Goal: Task Accomplishment & Management: Use online tool/utility

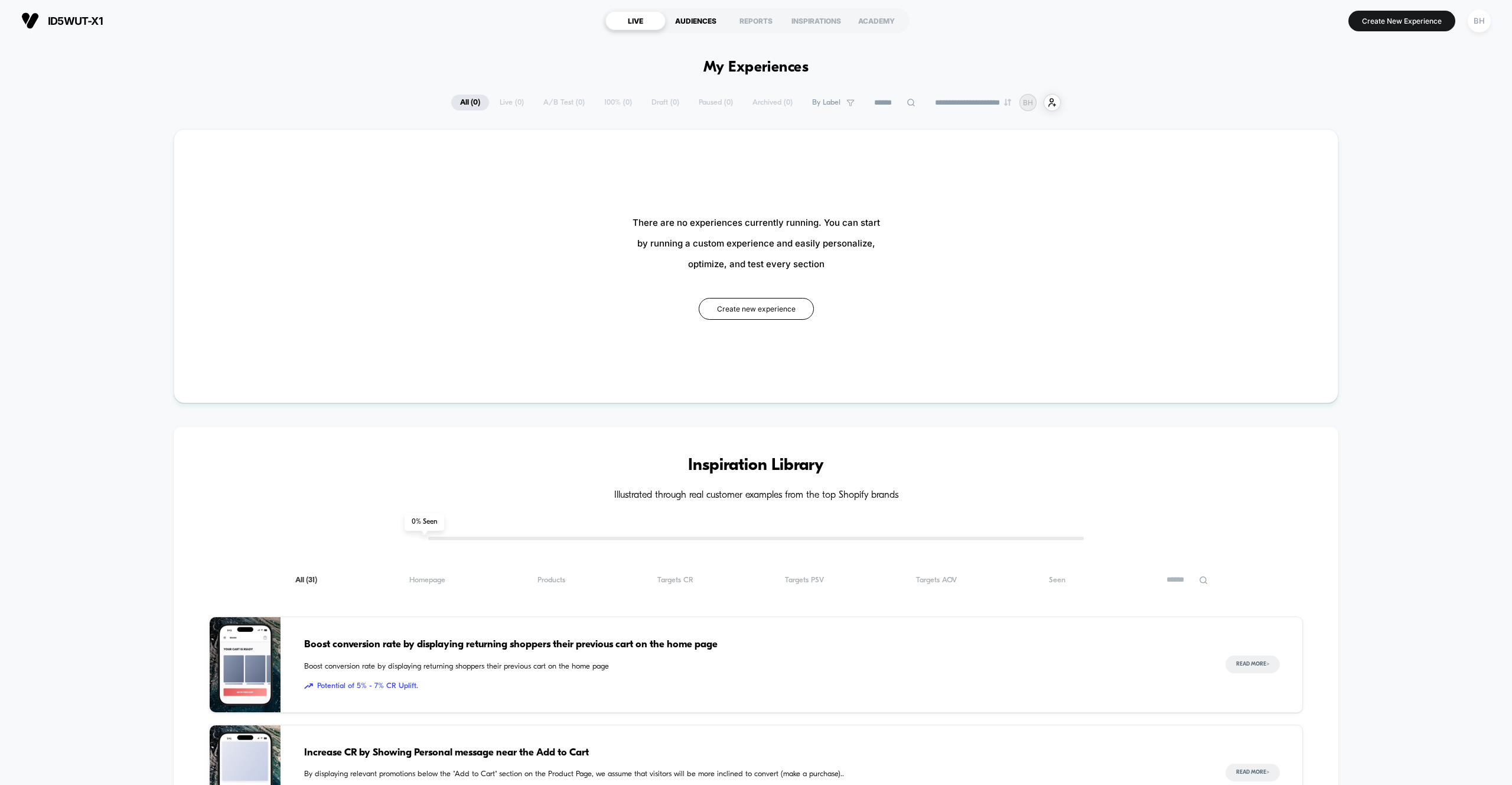
click at [705, 20] on div "AUDIENCES" at bounding box center [695, 21] width 60 height 19
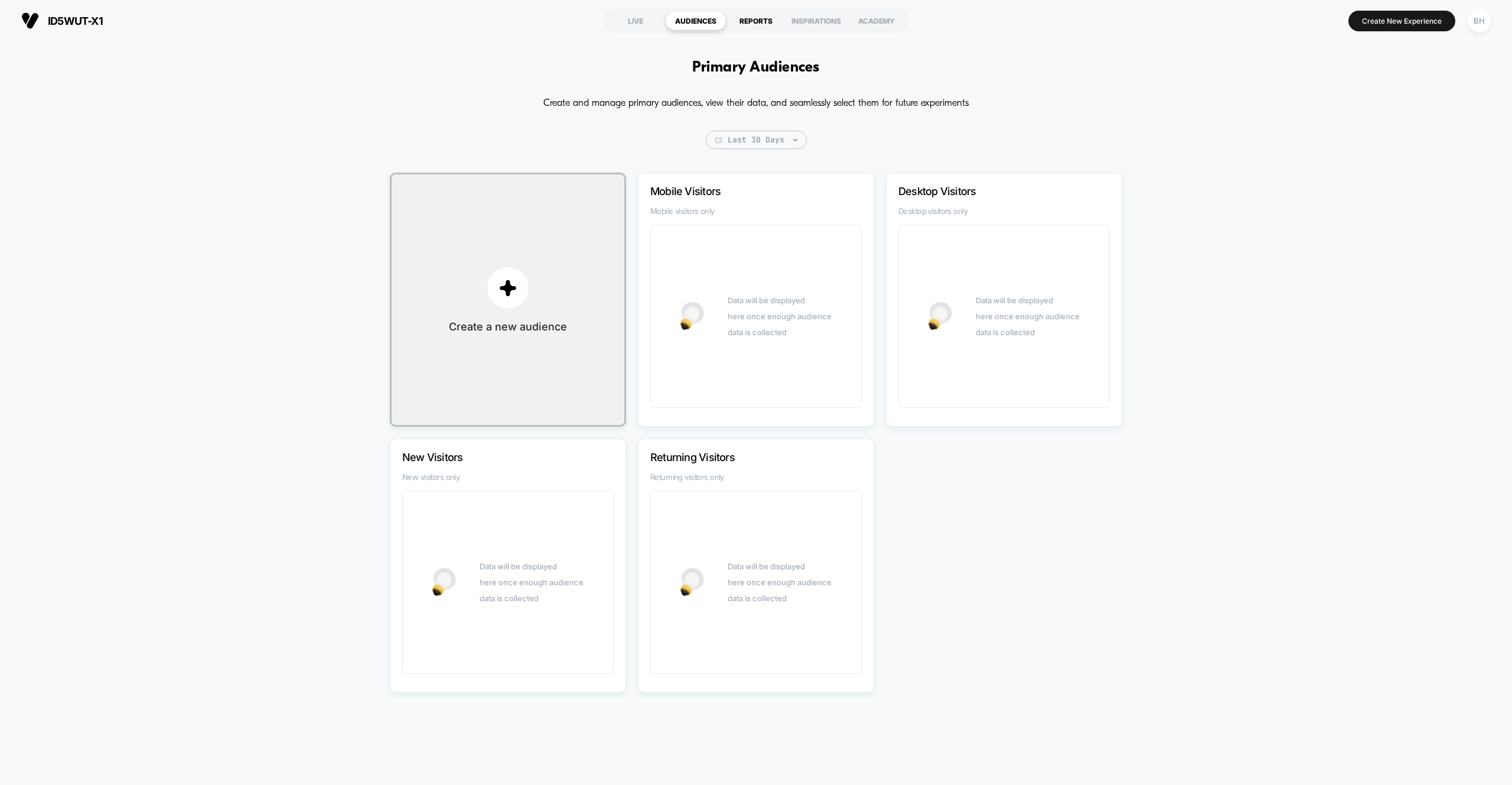
click at [756, 21] on div "REPORTS" at bounding box center [756, 21] width 60 height 19
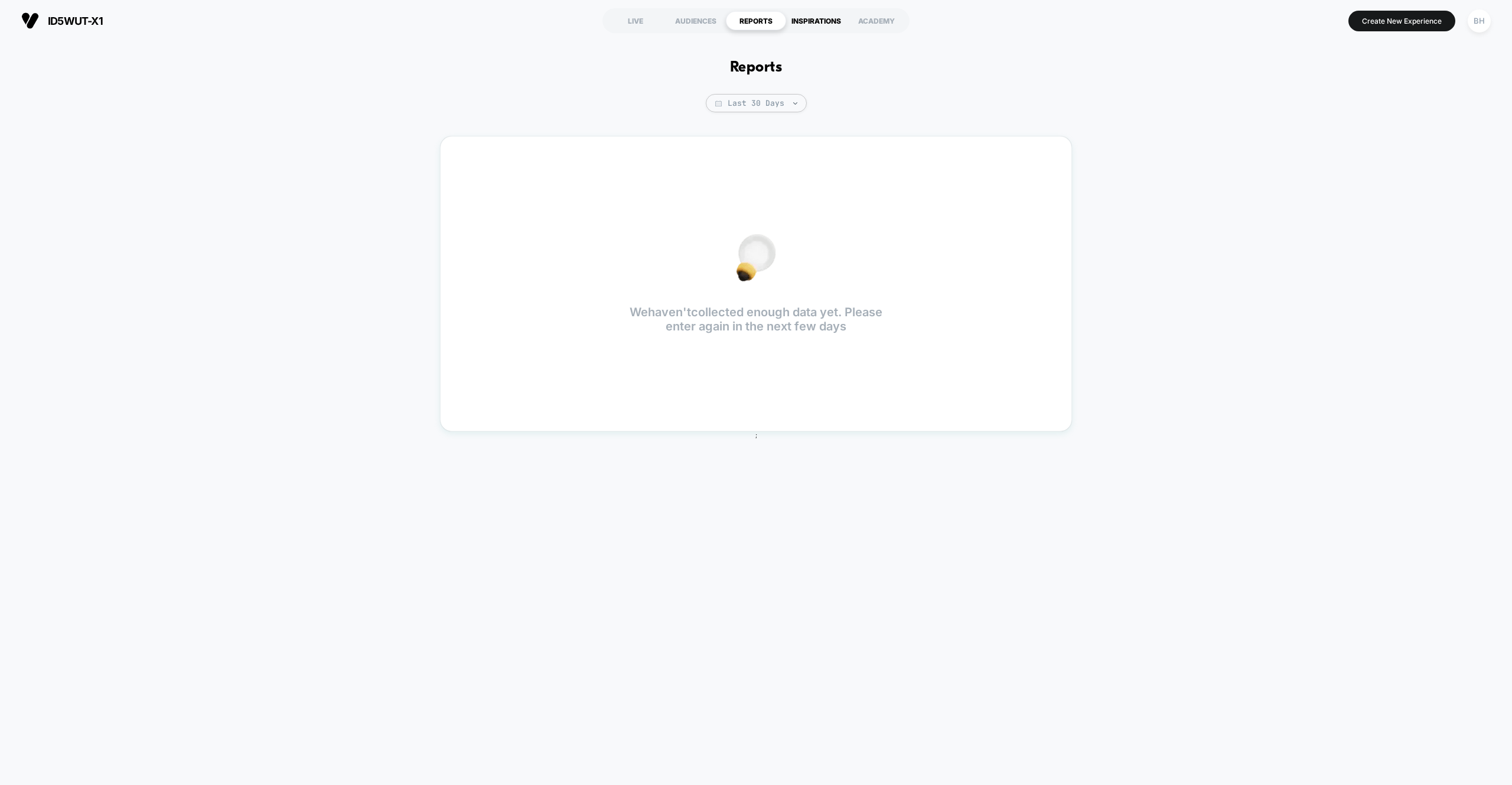
click at [795, 18] on div "INSPIRATIONS" at bounding box center [816, 21] width 60 height 19
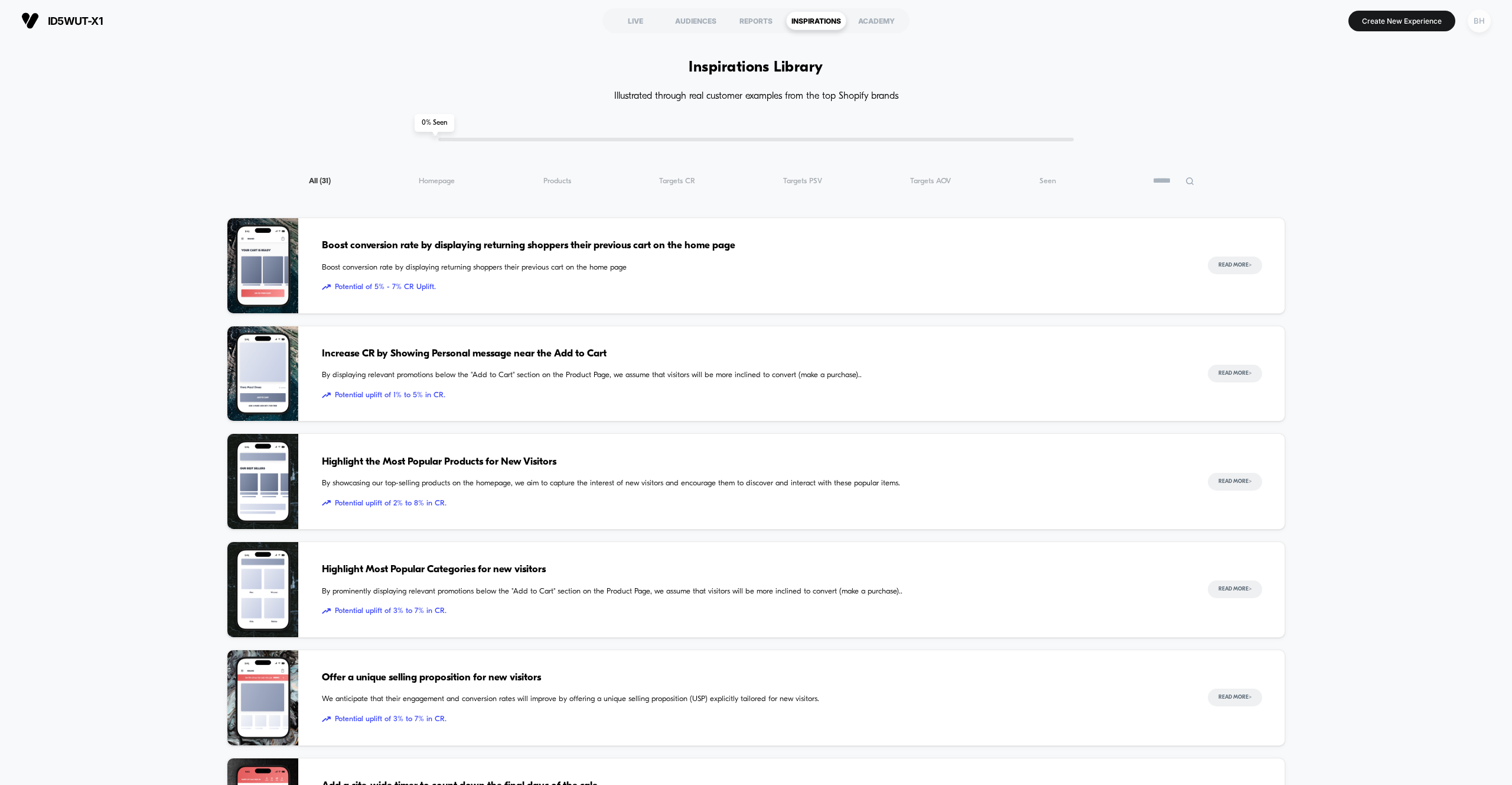
click at [1486, 16] on div "BH" at bounding box center [1480, 22] width 23 height 23
click at [1387, 161] on span "Account Settings" at bounding box center [1419, 161] width 120 height 10
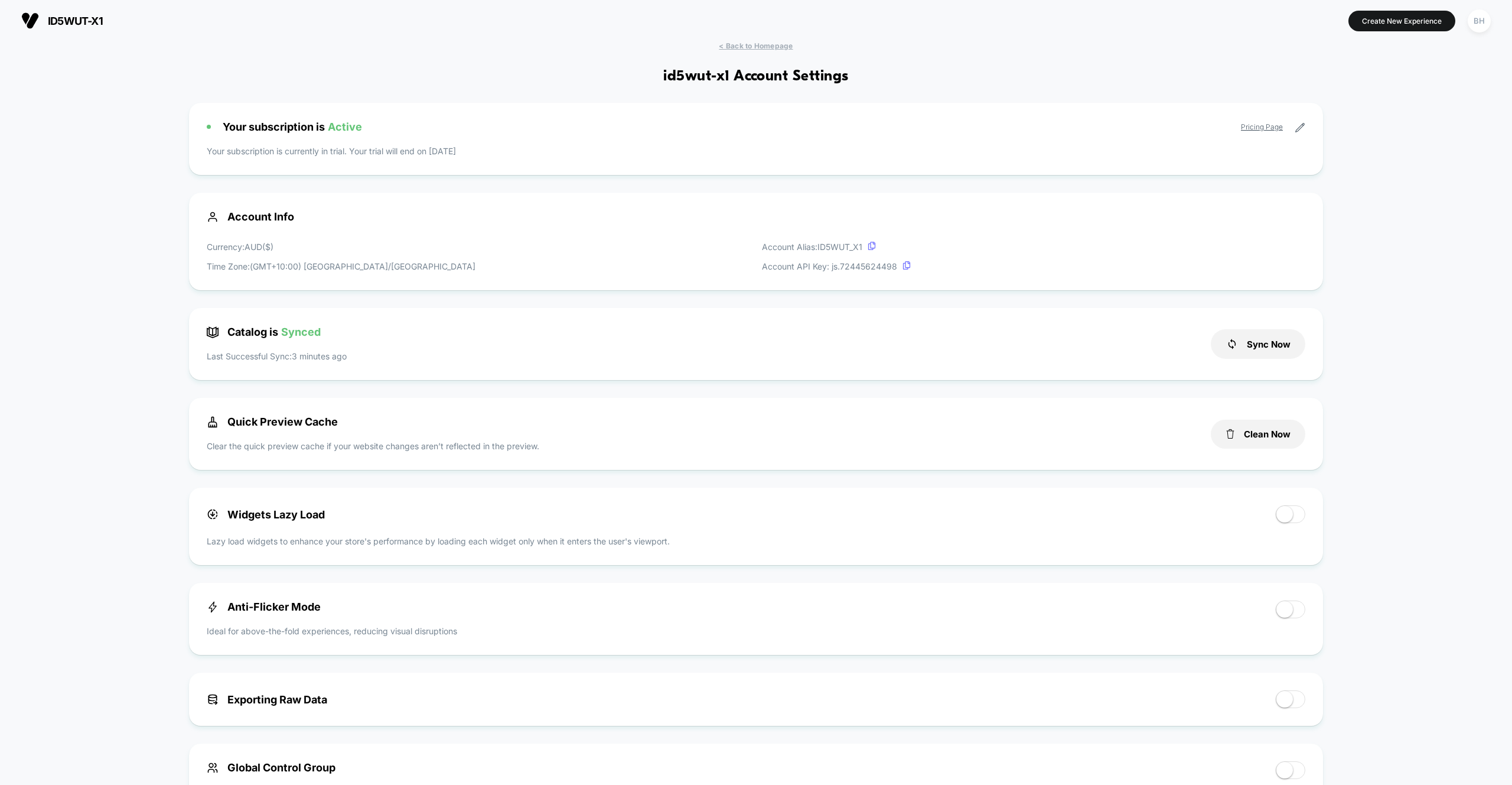
click at [20, 18] on button "id5wut-x1 [URL][DOMAIN_NAME]" at bounding box center [62, 21] width 89 height 19
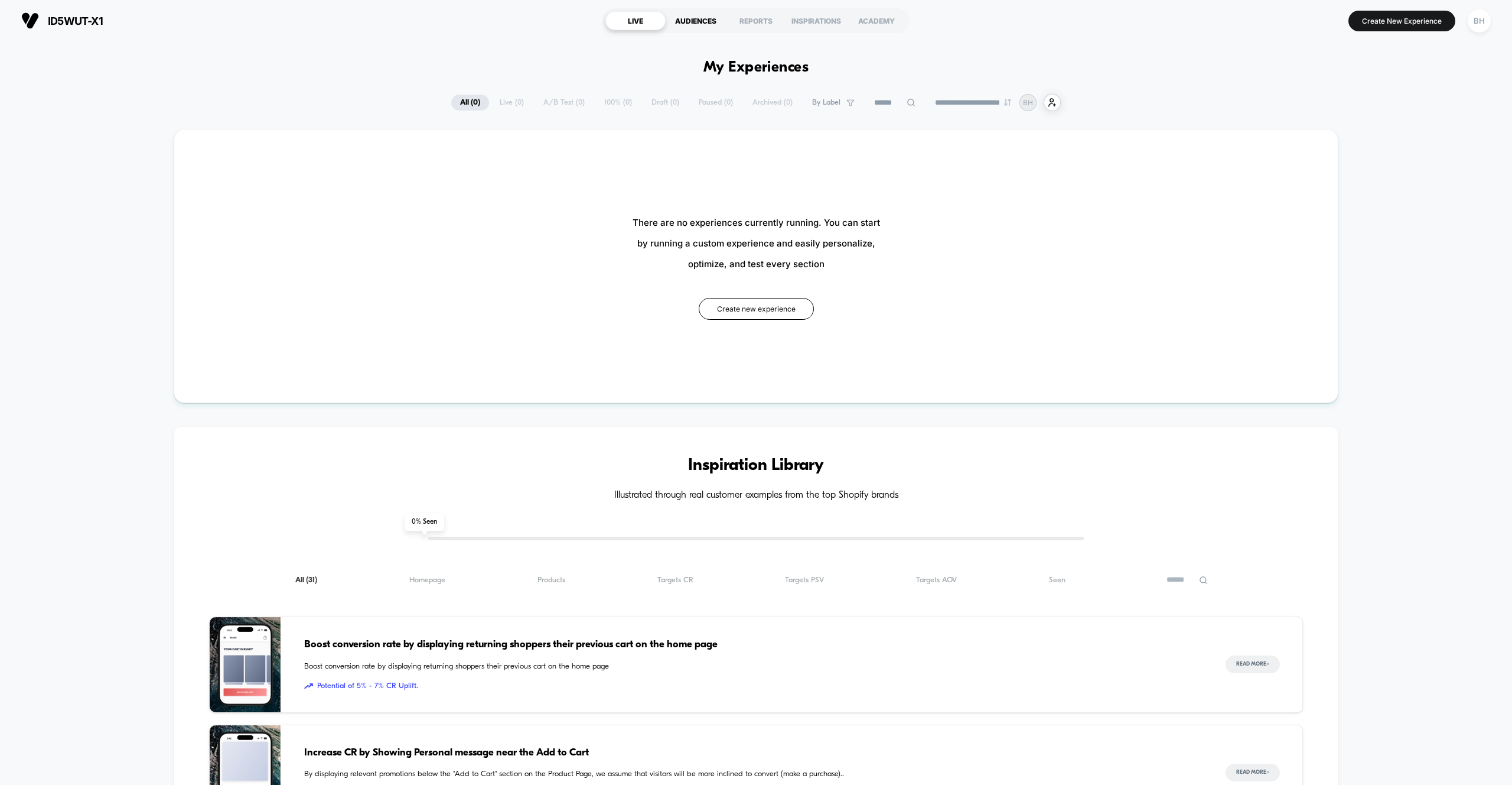
click at [679, 22] on div "AUDIENCES" at bounding box center [695, 21] width 60 height 19
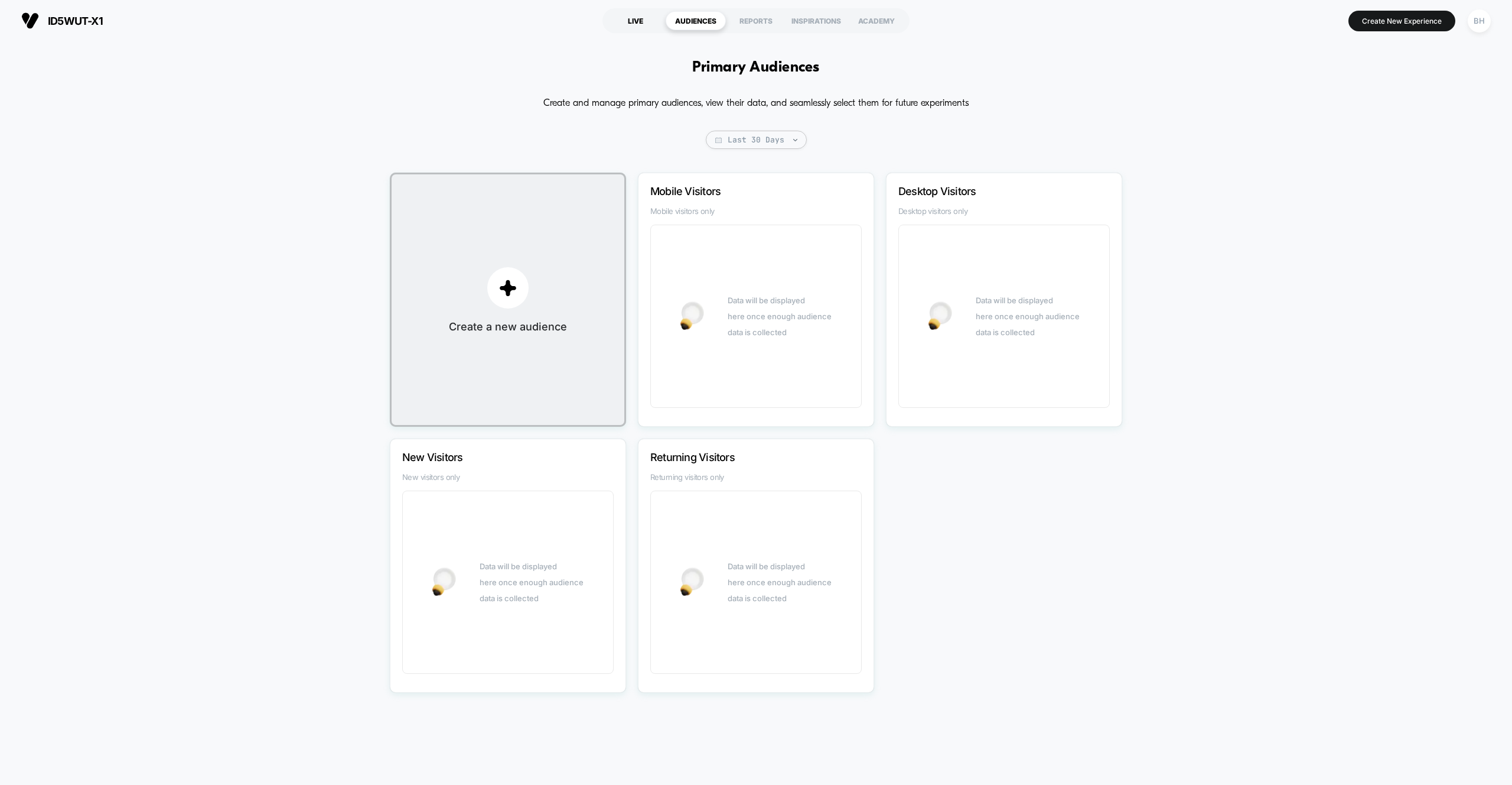
click at [628, 19] on div "LIVE" at bounding box center [635, 21] width 60 height 19
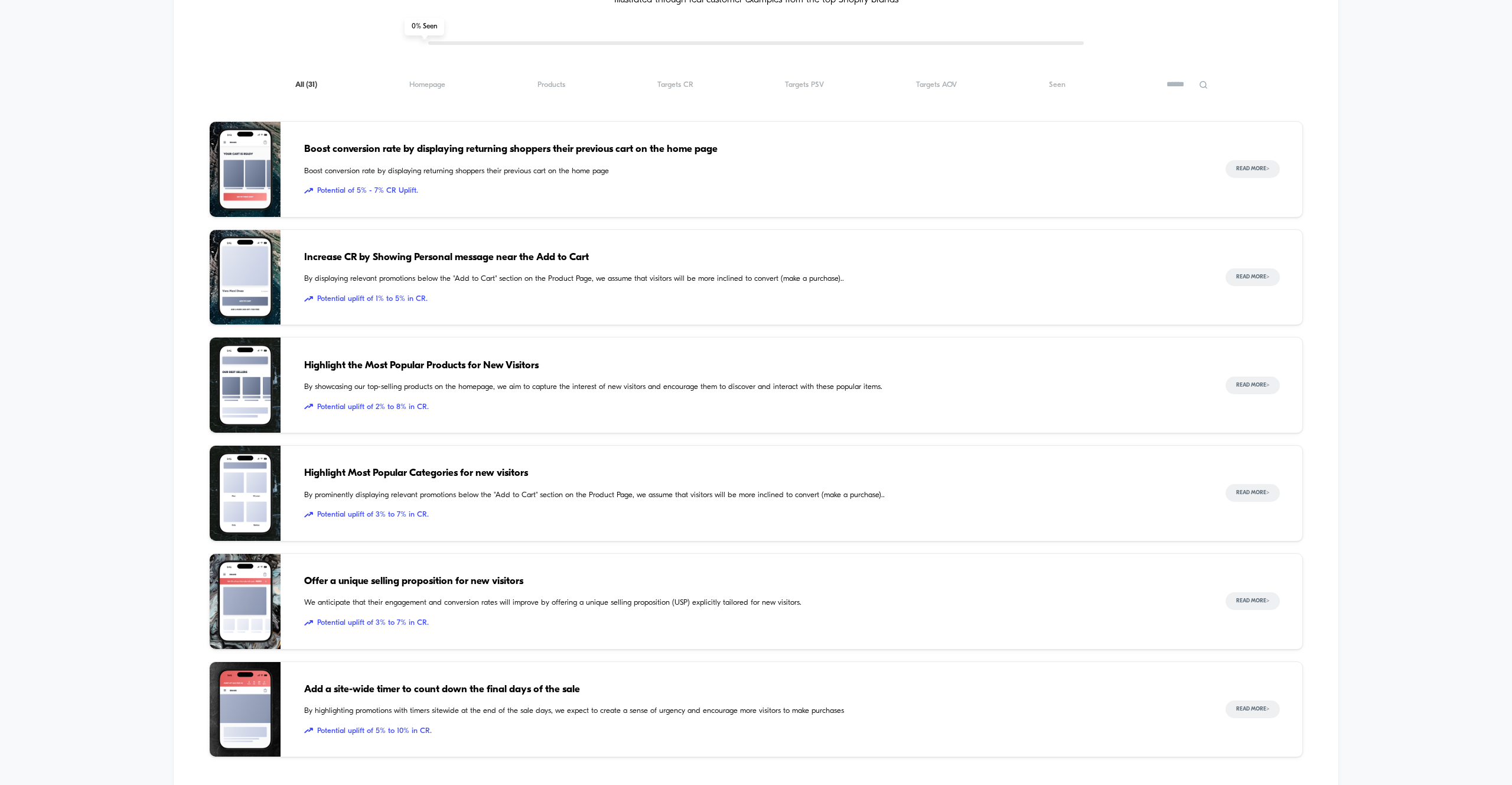
scroll to position [231, 0]
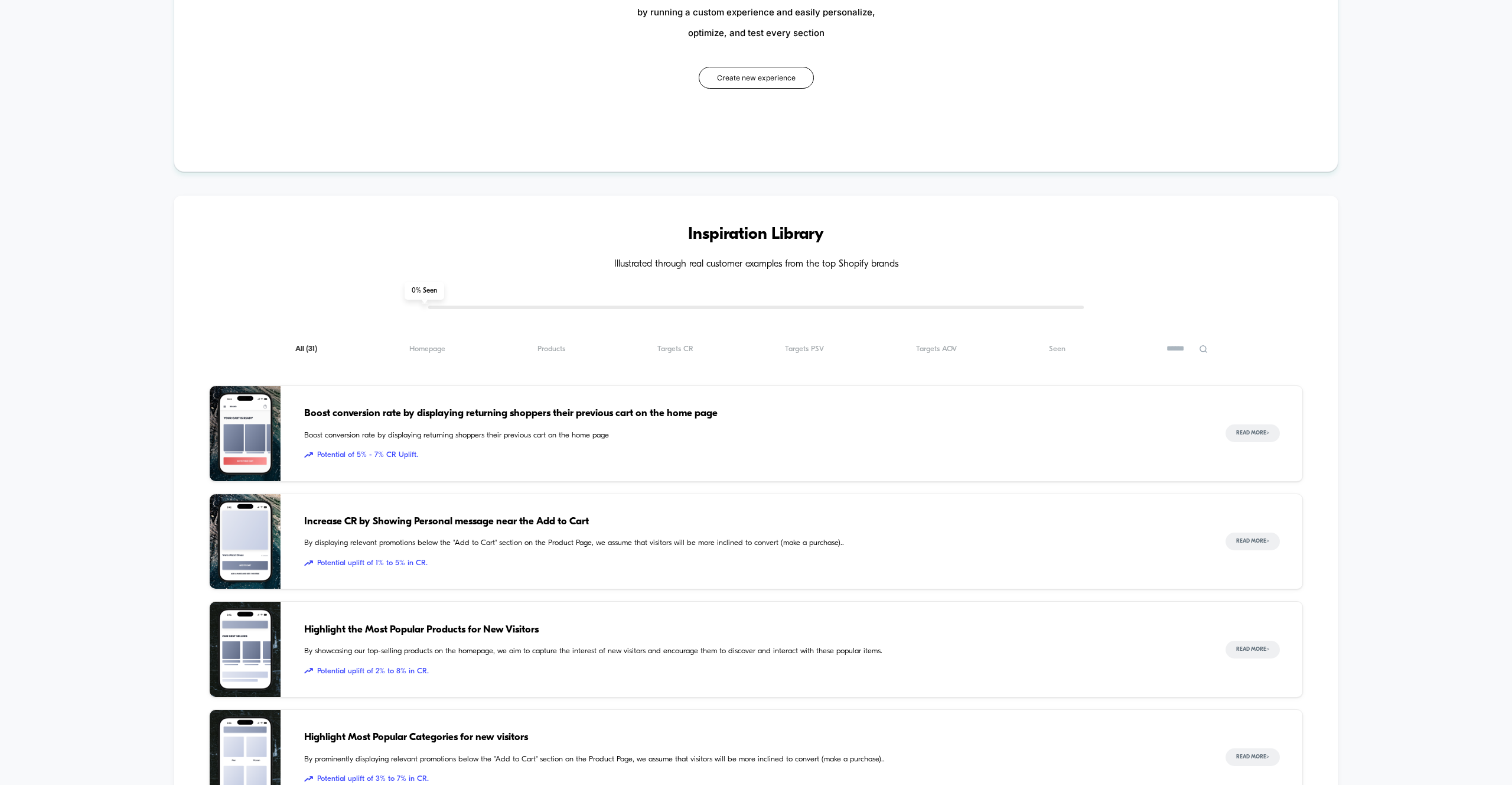
click at [508, 301] on div "Inspiration Library Illustrated through real customer examples from the top Sho…" at bounding box center [756, 659] width 1164 height 928
drag, startPoint x: 427, startPoint y: 291, endPoint x: 465, endPoint y: 291, distance: 38.0
click at [459, 291] on div "Inspiration Library Illustrated through real customer examples from the top Sho…" at bounding box center [756, 659] width 1164 height 928
click at [390, 285] on div "Inspiration Library Illustrated through real customer examples from the top Sho…" at bounding box center [756, 659] width 1164 height 928
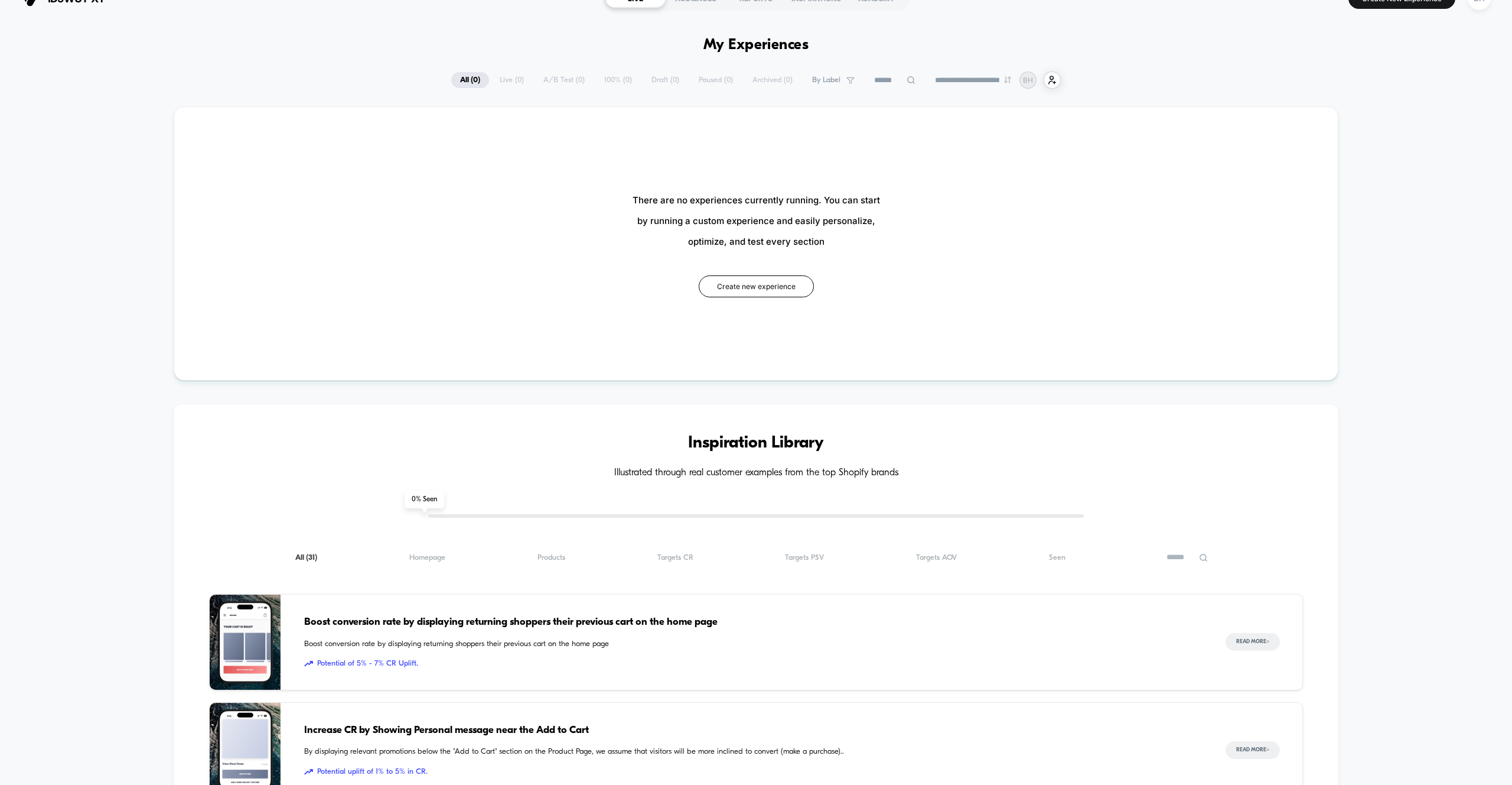
scroll to position [0, 0]
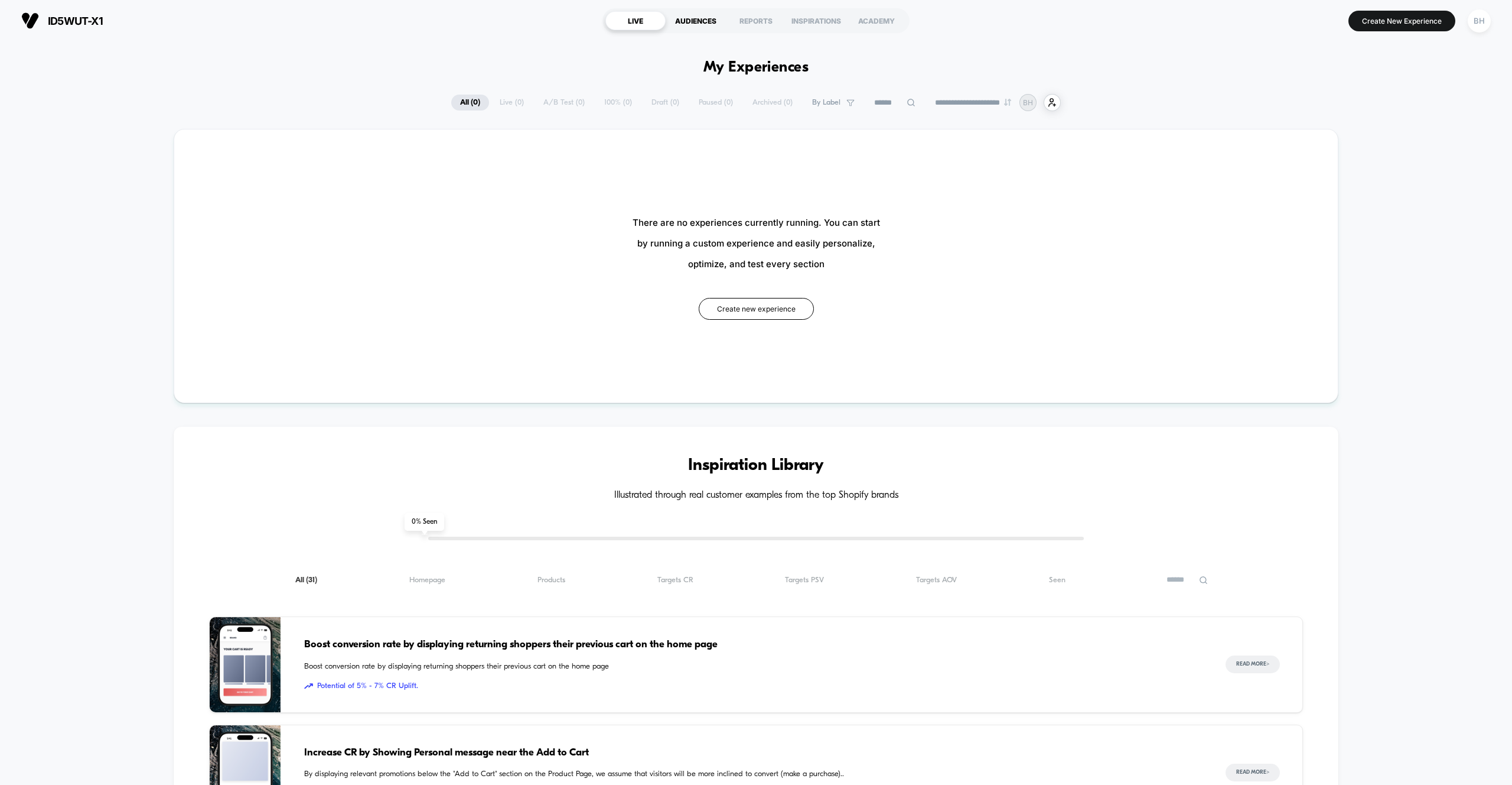
click at [685, 21] on div "AUDIENCES" at bounding box center [695, 21] width 60 height 19
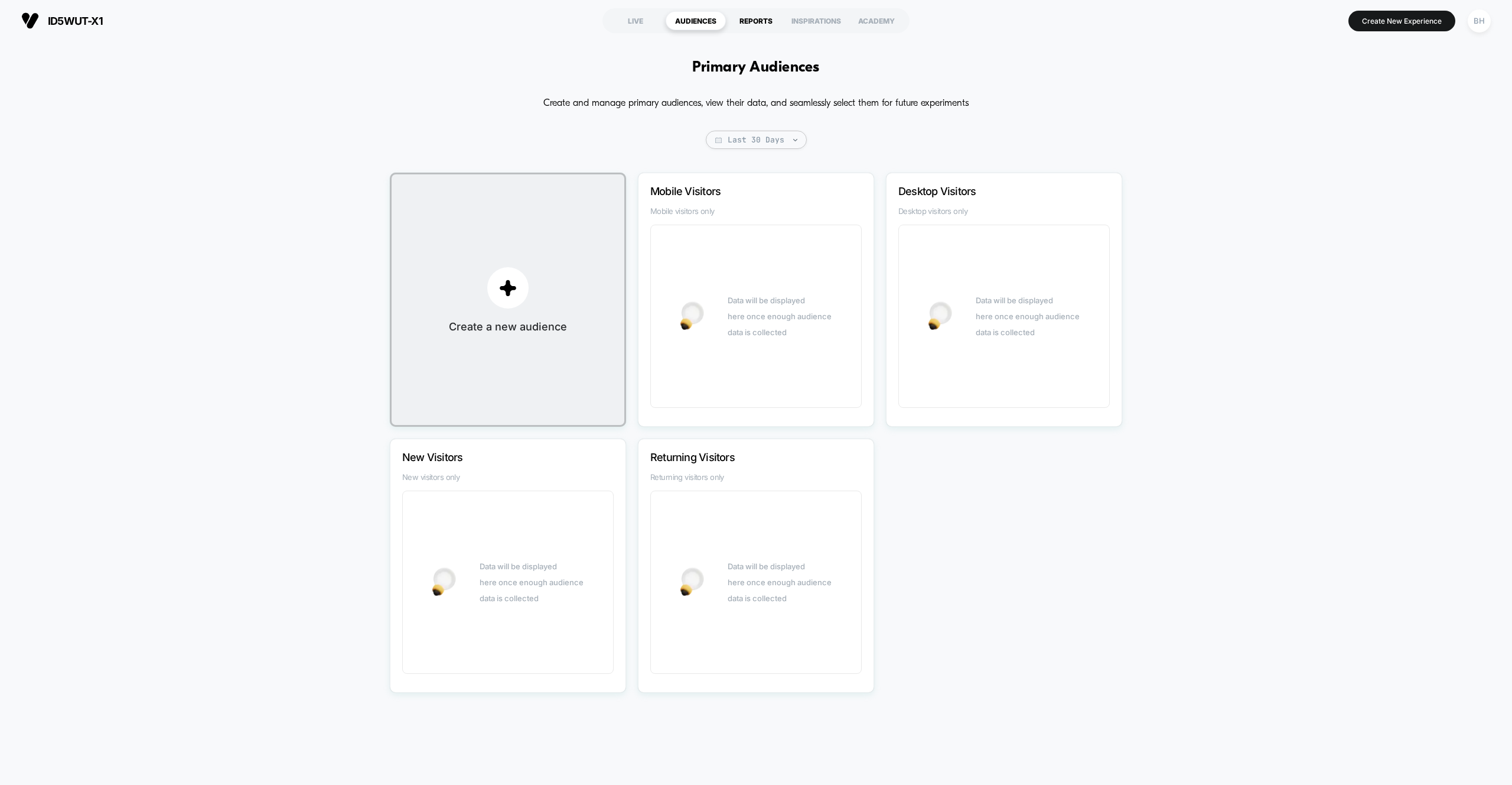
click at [757, 13] on div "REPORTS" at bounding box center [756, 21] width 60 height 19
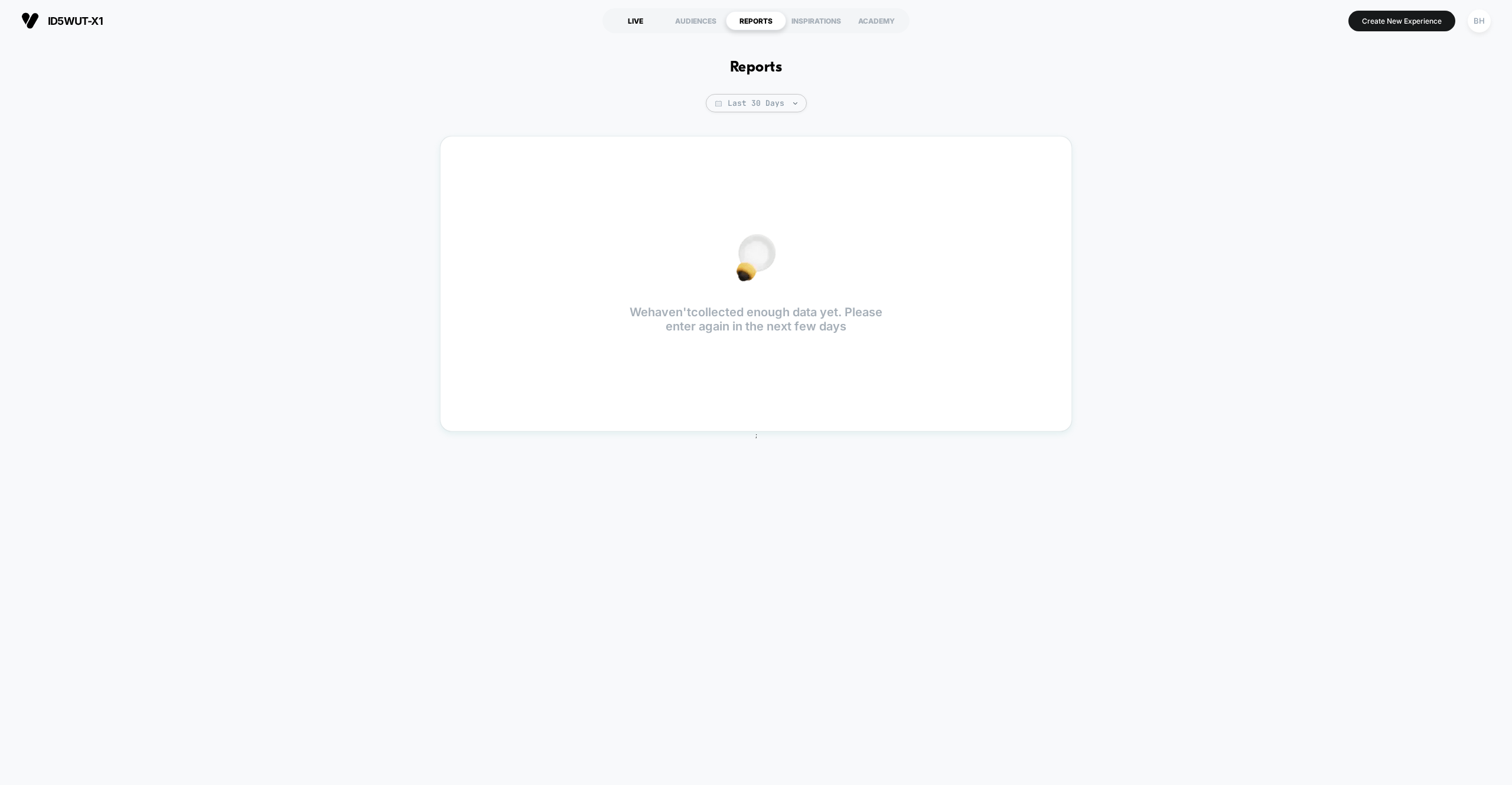
click at [634, 19] on div "LIVE" at bounding box center [635, 21] width 60 height 19
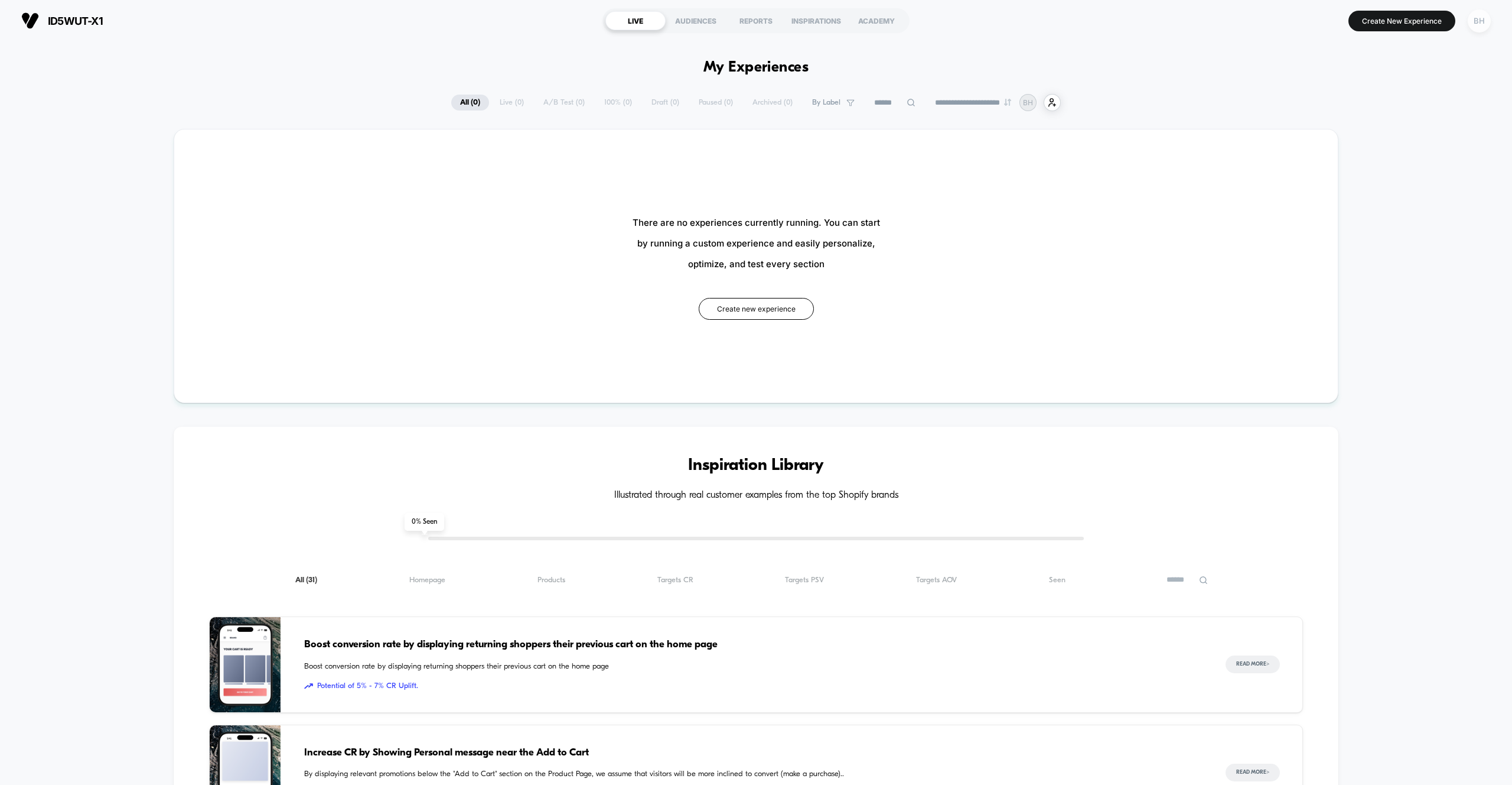
click at [1480, 23] on div "BH" at bounding box center [1480, 22] width 23 height 23
click at [1395, 101] on span "Connected Stores" at bounding box center [1408, 102] width 141 height 10
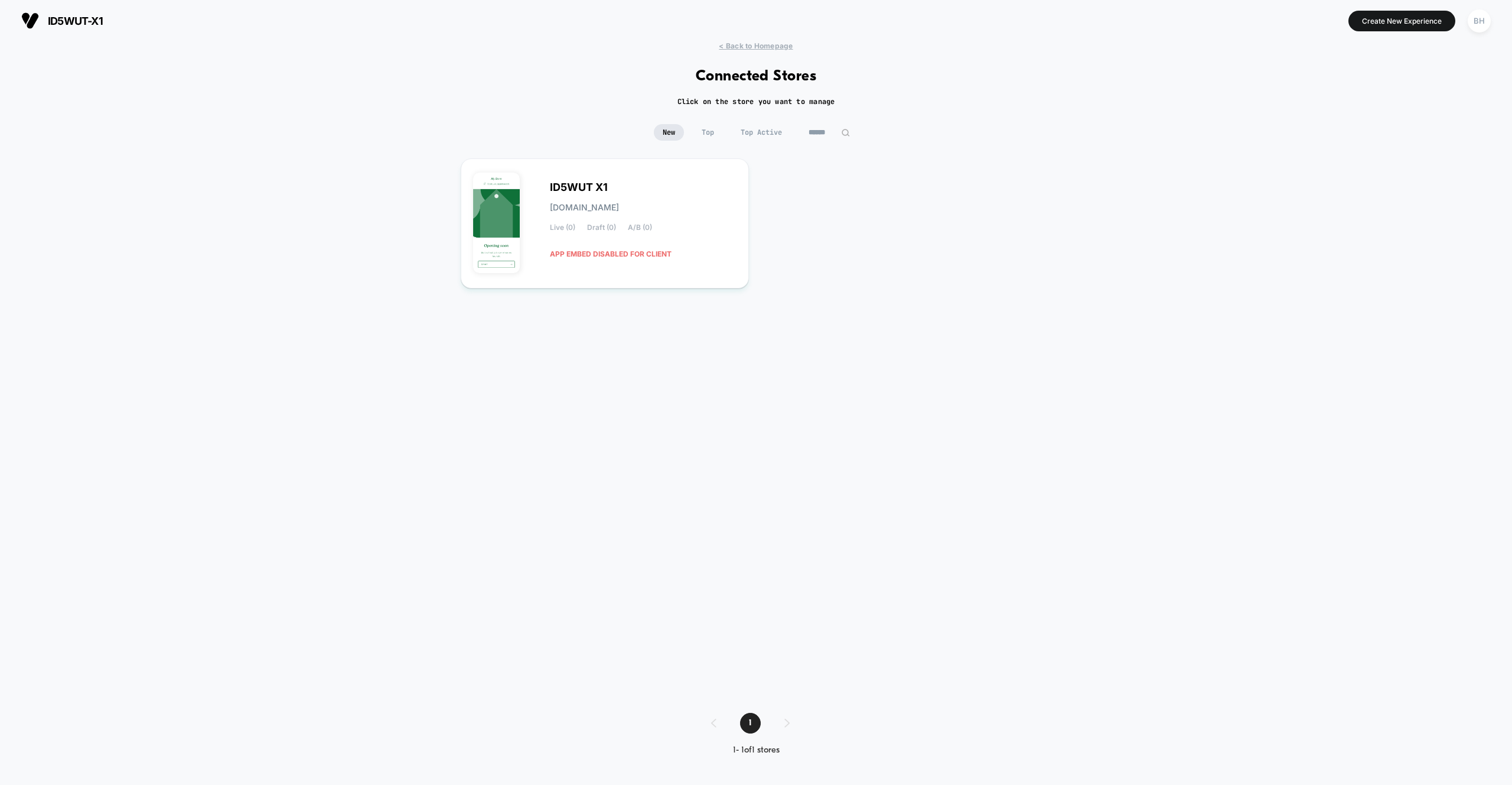
drag, startPoint x: 778, startPoint y: 48, endPoint x: 786, endPoint y: 50, distance: 8.2
click at [778, 48] on span "< Back to Homepage" at bounding box center [756, 46] width 74 height 9
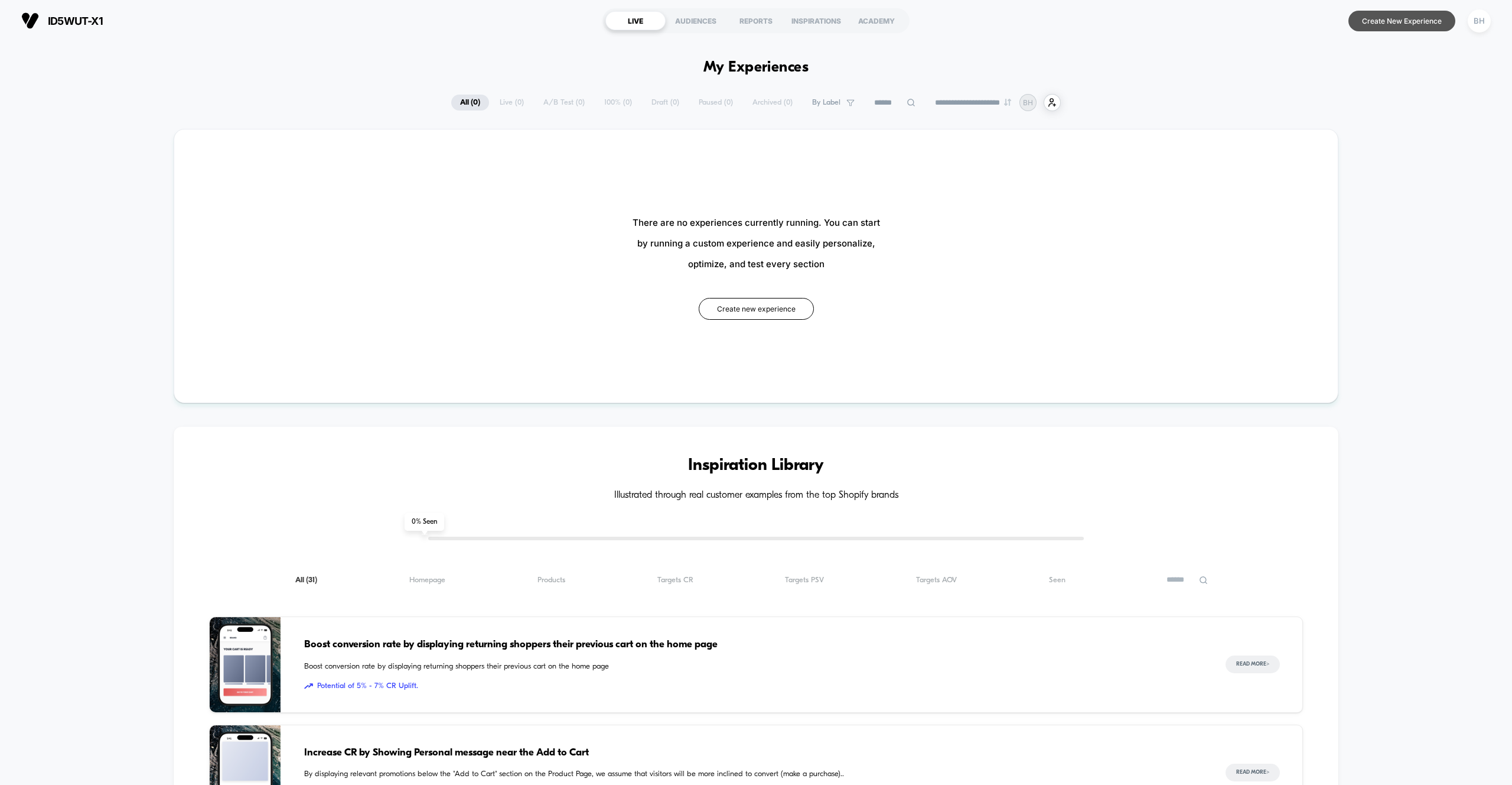
click at [1361, 16] on button "Create New Experience" at bounding box center [1402, 21] width 107 height 21
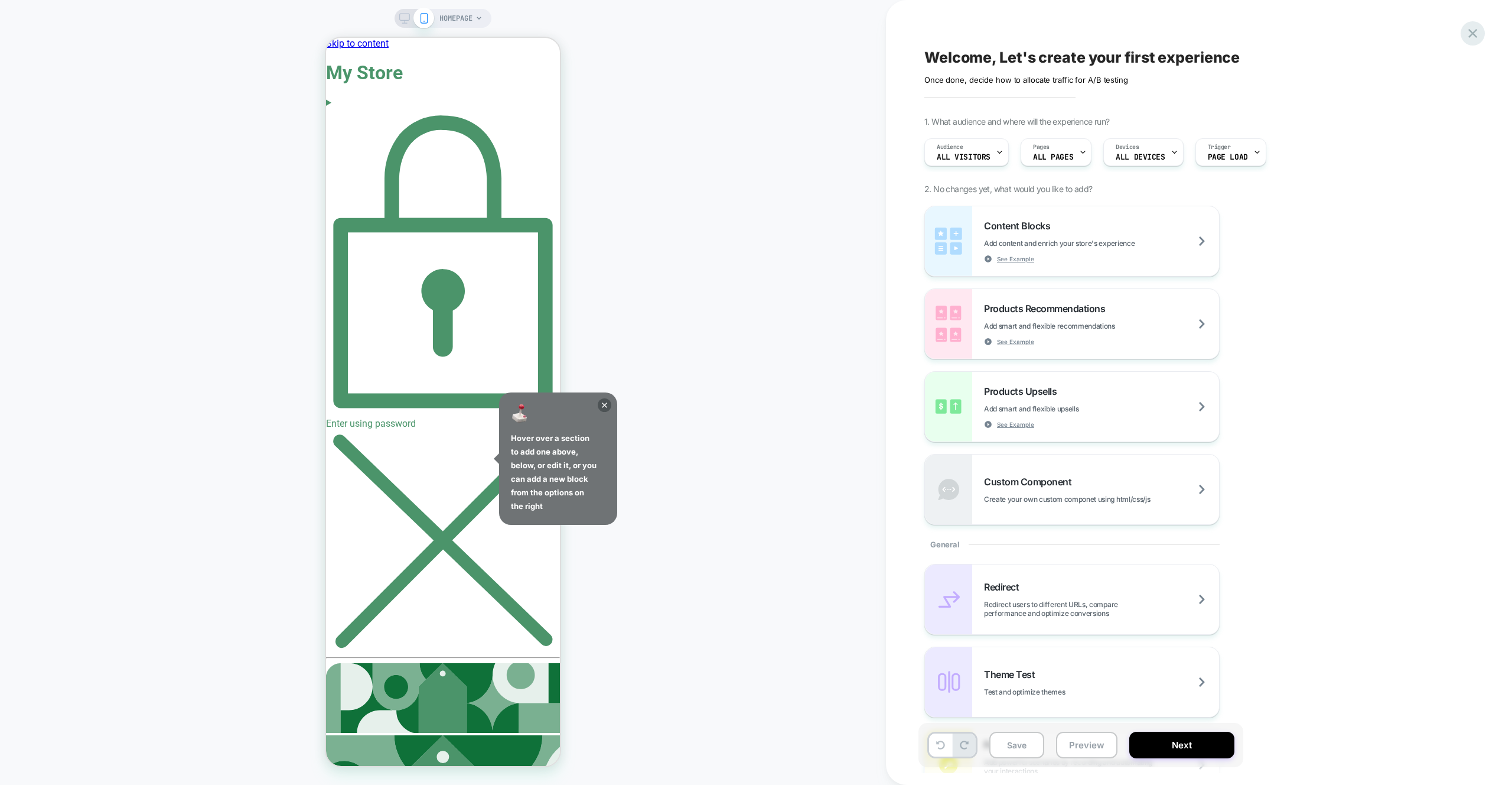
click at [1477, 32] on icon at bounding box center [1473, 33] width 16 height 16
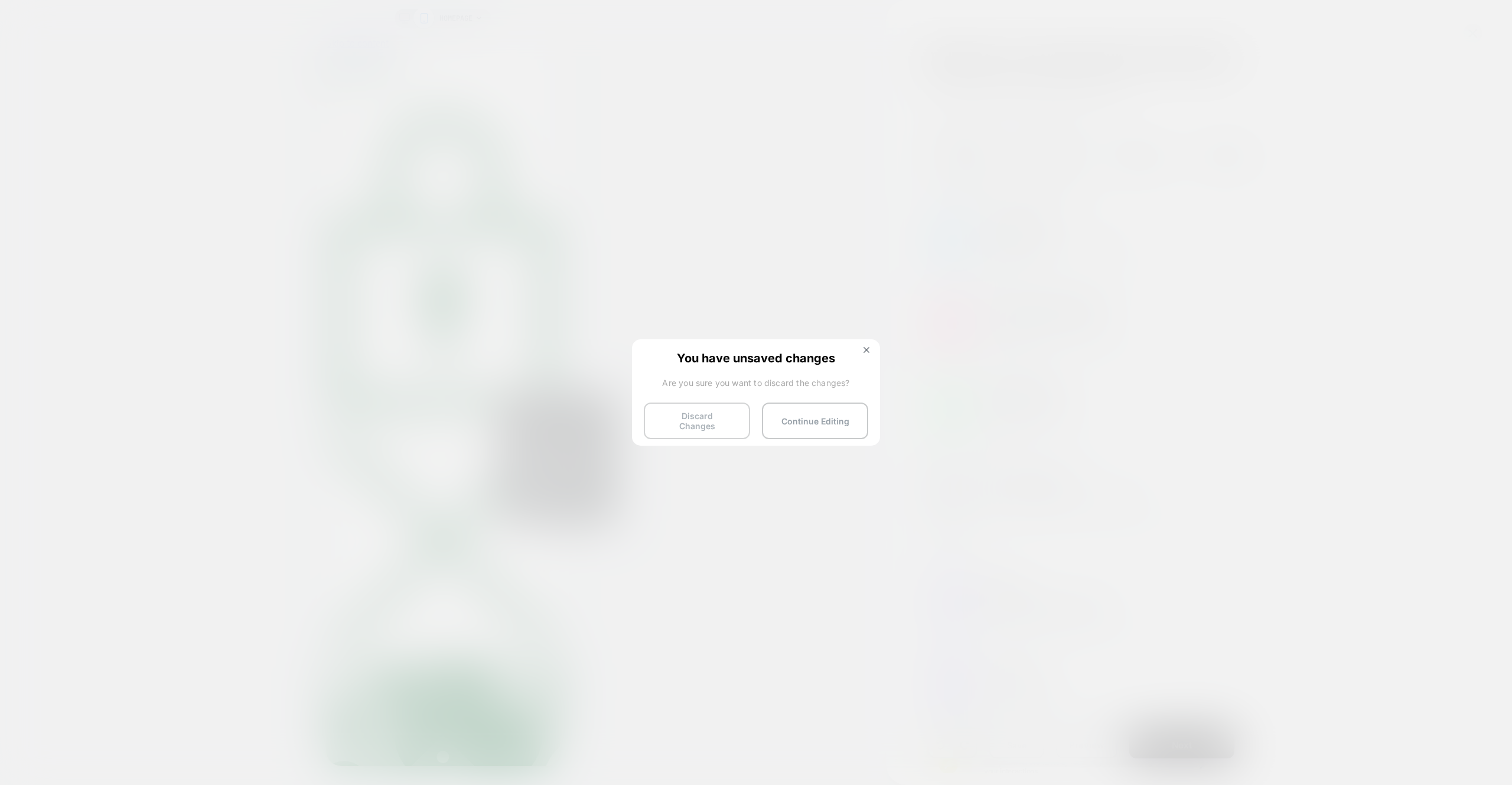
click at [735, 416] on button "Discard Changes" at bounding box center [697, 421] width 107 height 37
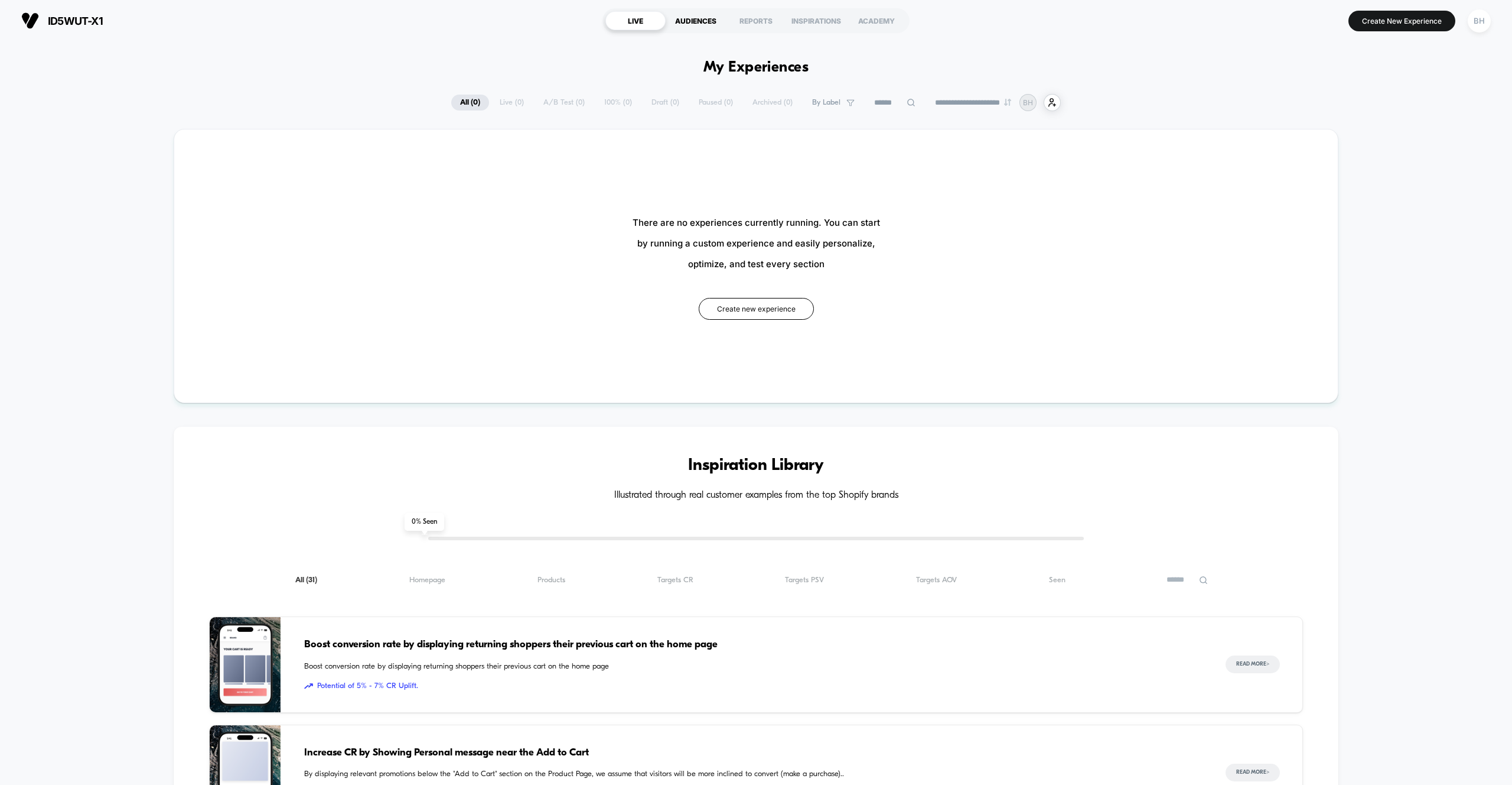
click at [695, 20] on div "AUDIENCES" at bounding box center [695, 21] width 60 height 19
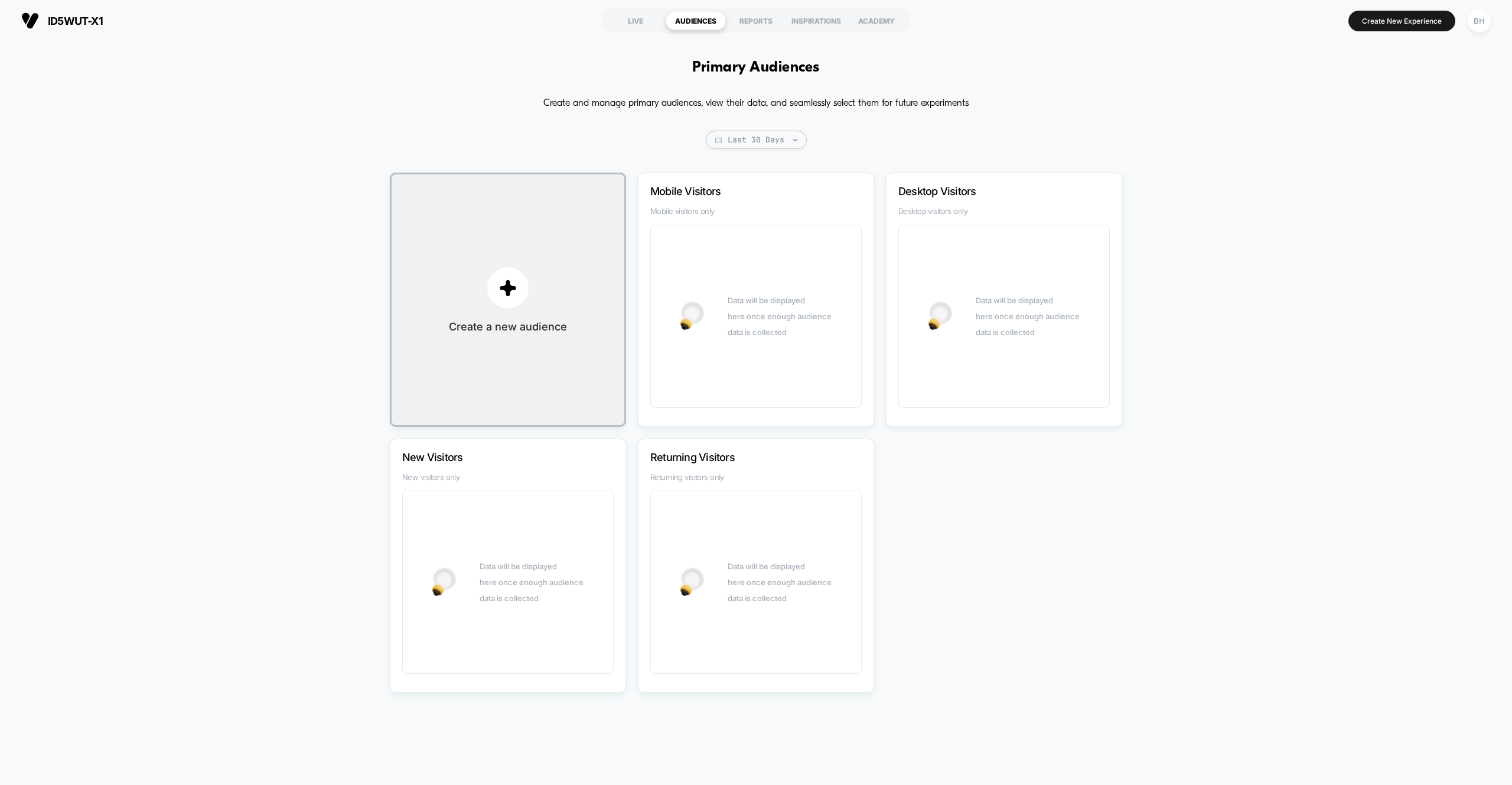
click at [718, 285] on div "Data will be displayed here once enough audience data is collected" at bounding box center [756, 316] width 212 height 183
click at [524, 255] on button "Create a new audience" at bounding box center [508, 299] width 236 height 254
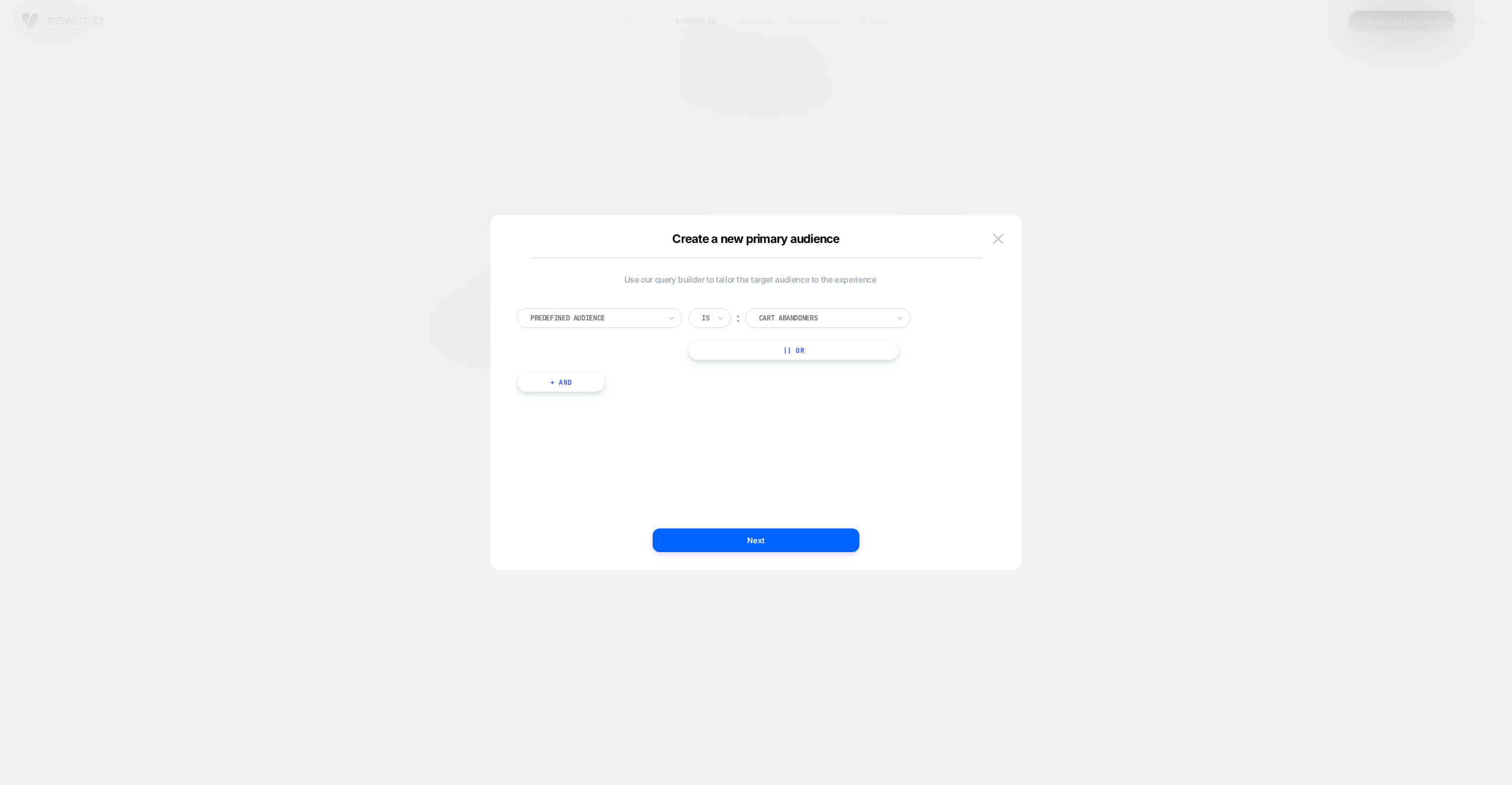
click at [629, 325] on div "Predefined Audience" at bounding box center [599, 318] width 165 height 20
click at [595, 371] on div "Predefined Audience" at bounding box center [605, 366] width 153 height 19
click at [772, 308] on div "Cart Abandoners" at bounding box center [828, 318] width 165 height 20
click at [790, 358] on div "Cart Abandoners" at bounding box center [833, 350] width 153 height 19
click at [750, 548] on button "Next" at bounding box center [756, 540] width 207 height 23
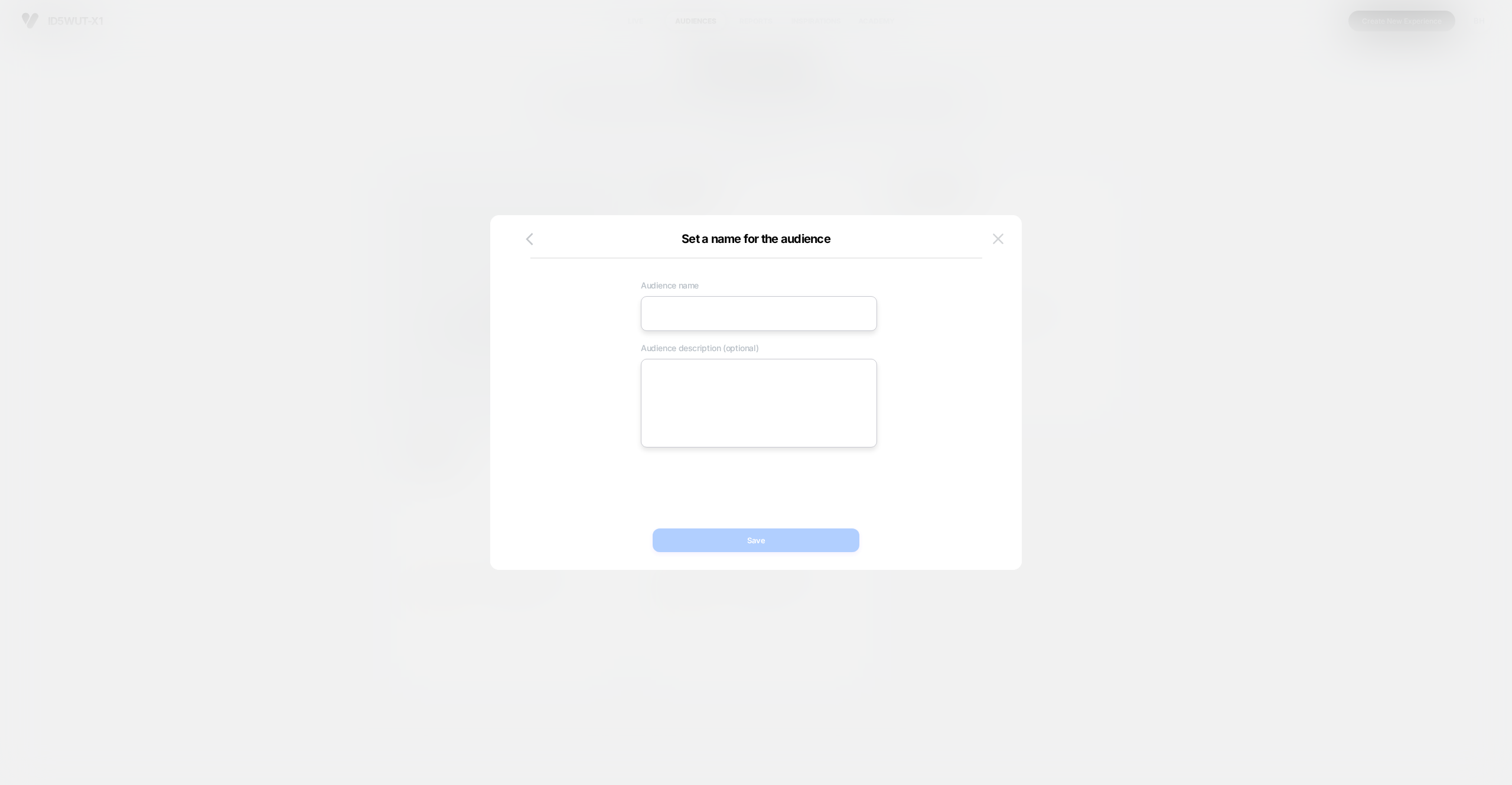
click at [996, 240] on img at bounding box center [998, 238] width 11 height 10
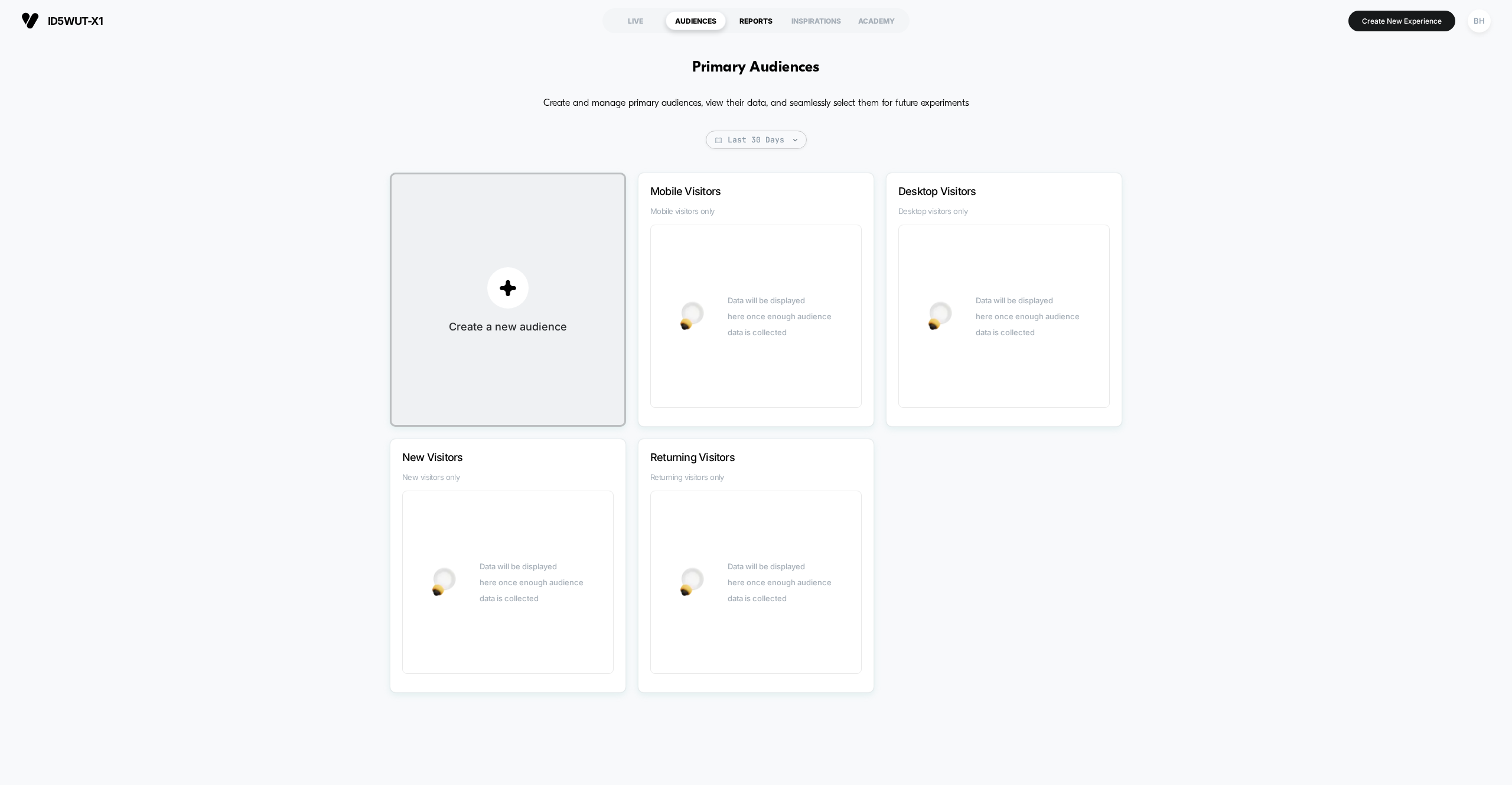
click at [742, 22] on div "REPORTS" at bounding box center [756, 21] width 60 height 19
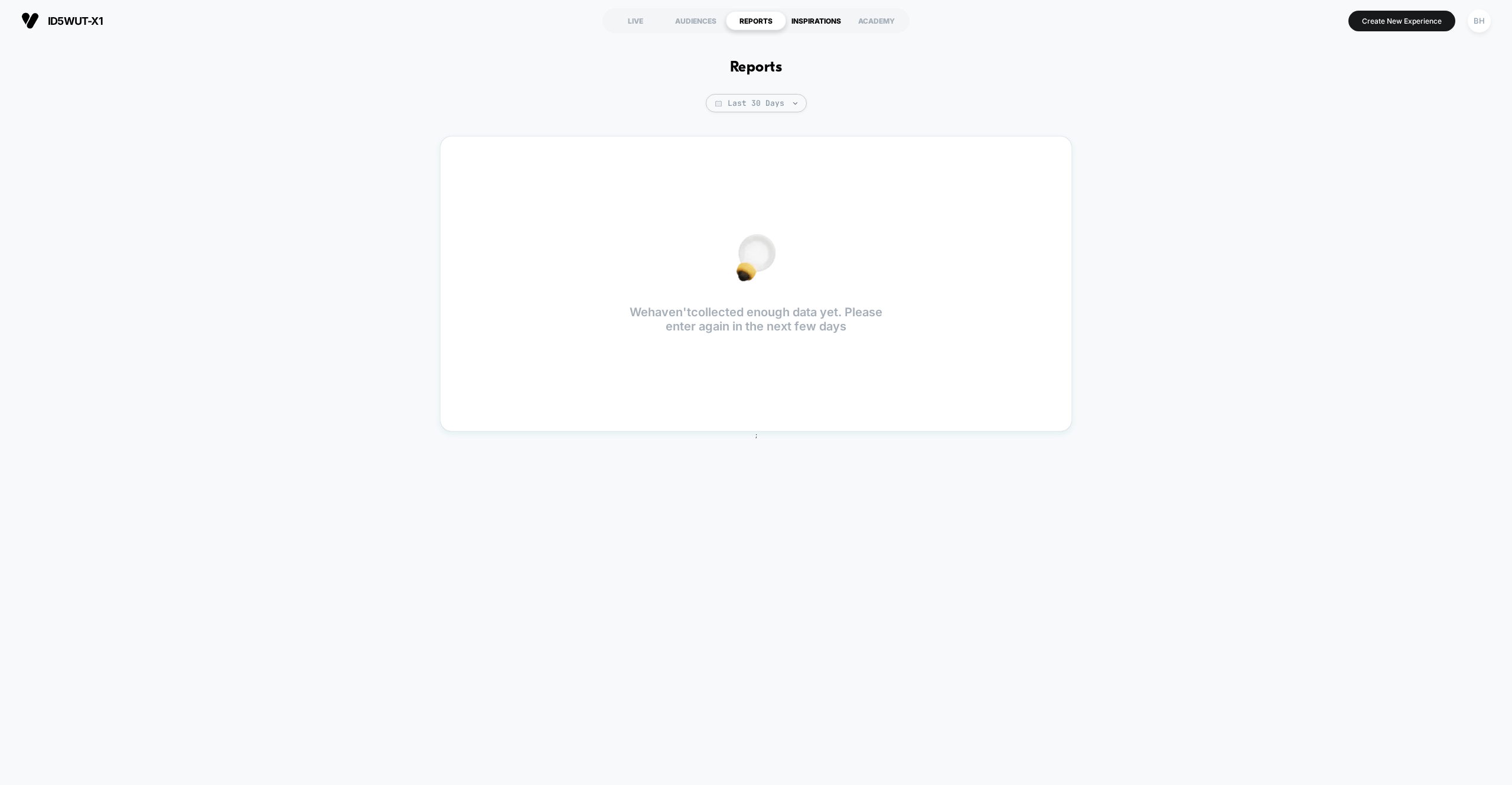
click at [803, 23] on div "INSPIRATIONS" at bounding box center [816, 21] width 60 height 19
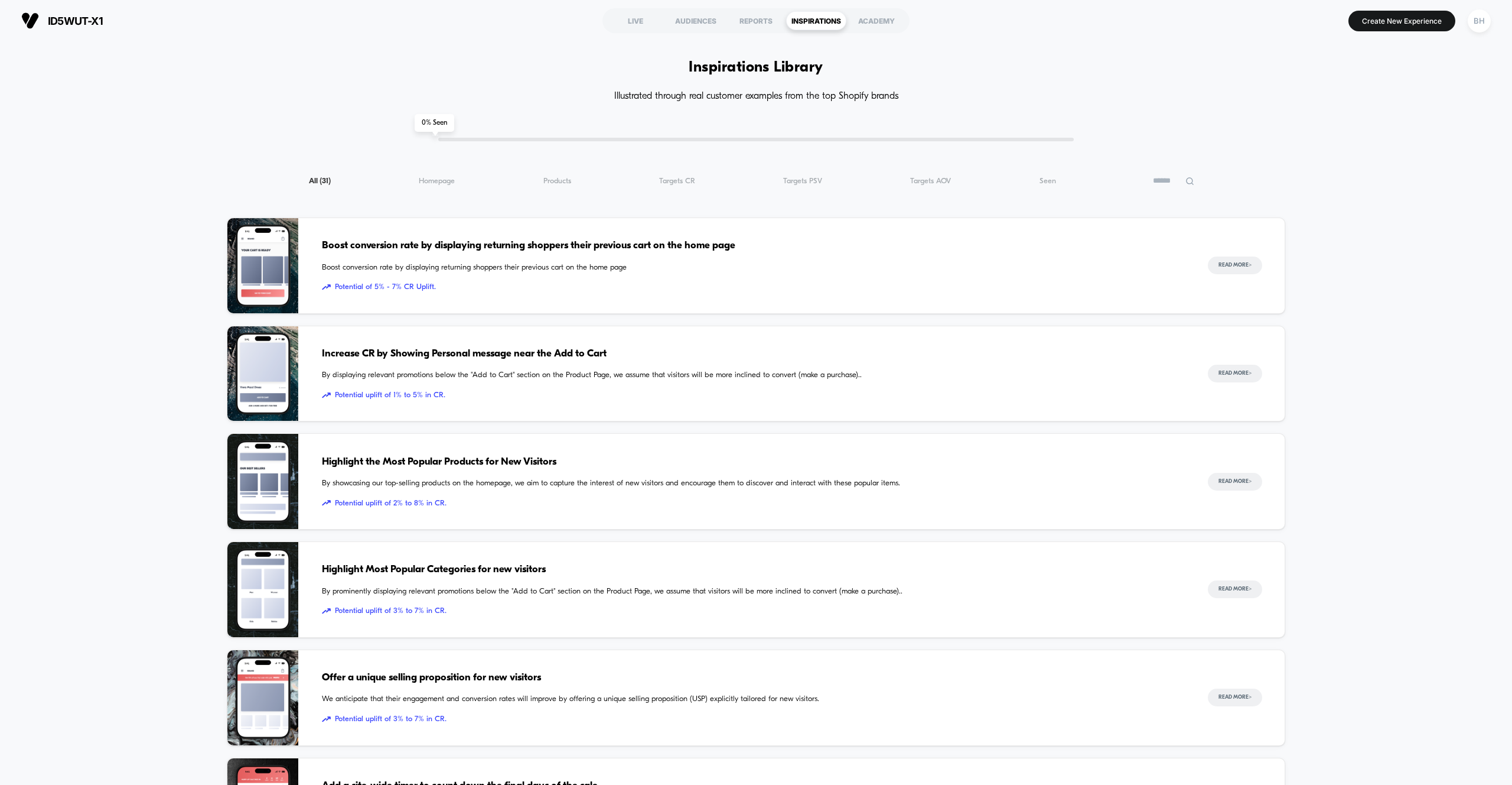
click at [723, 222] on div "Boost conversion rate by displaying returning shoppers their previous cart on t…" at bounding box center [753, 266] width 863 height 95
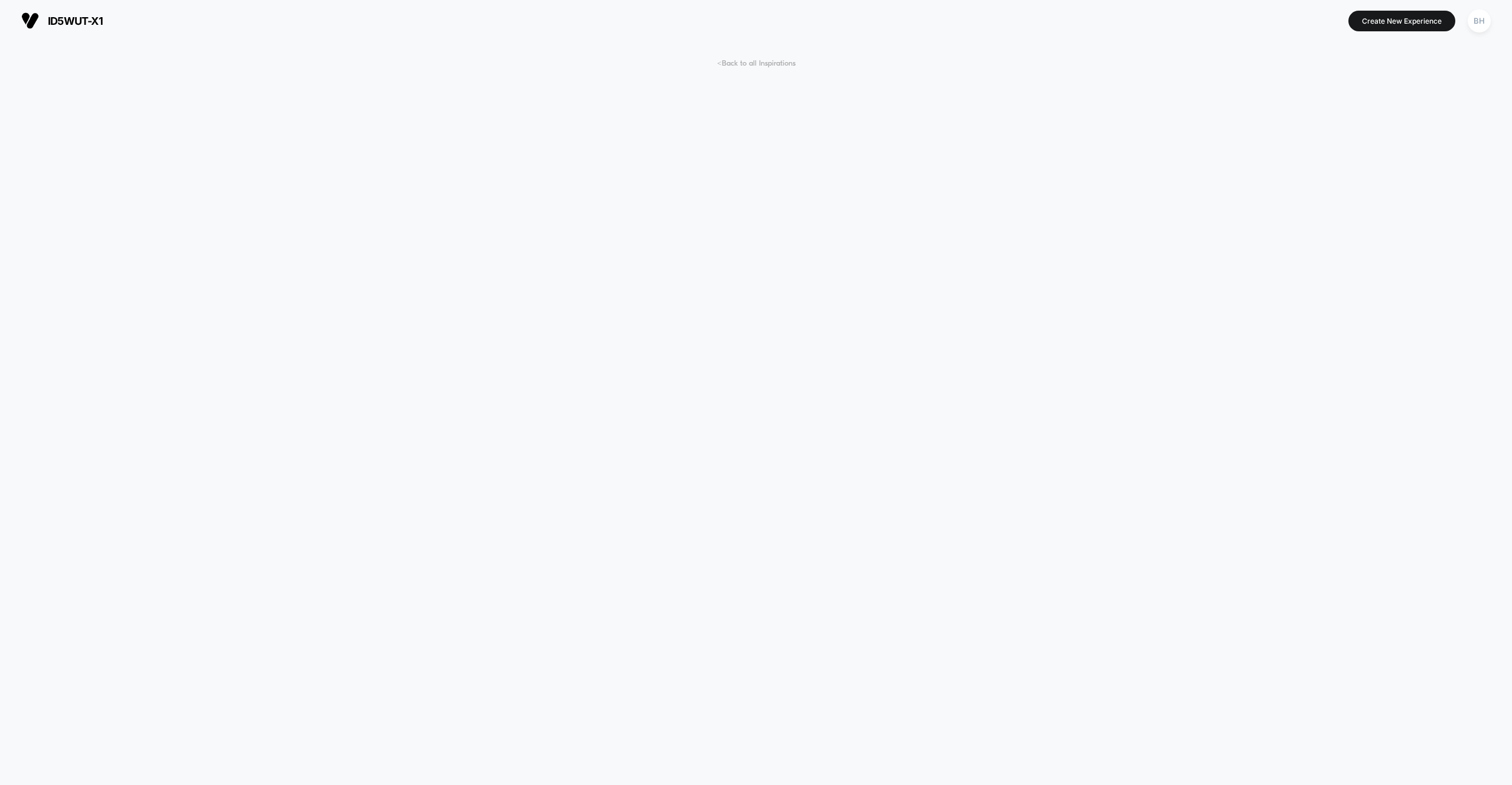
click at [718, 65] on span "< Back to all Inspirations" at bounding box center [757, 64] width 79 height 9
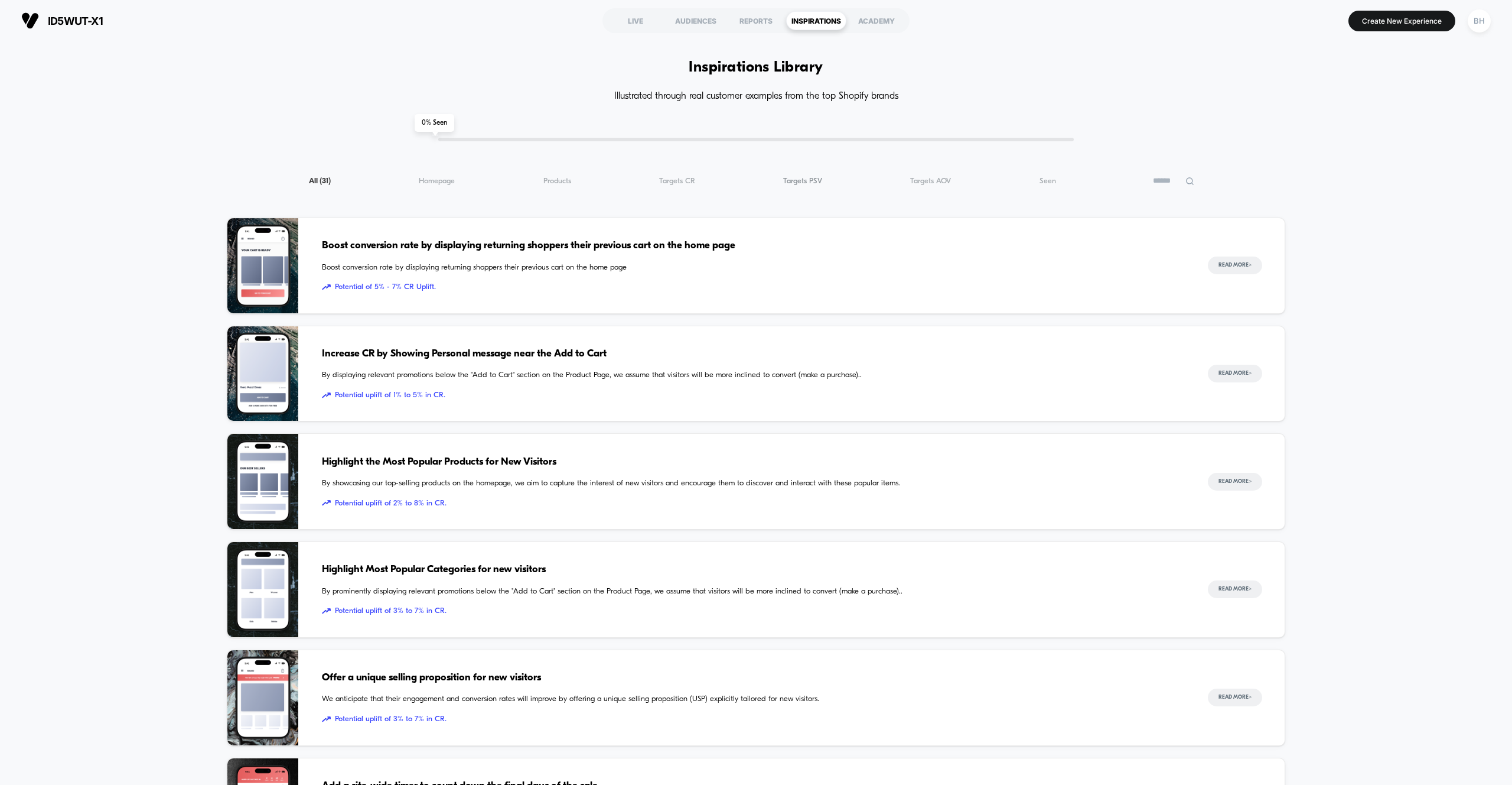
click at [795, 180] on span "Targets PSV ( 31 )" at bounding box center [802, 181] width 39 height 9
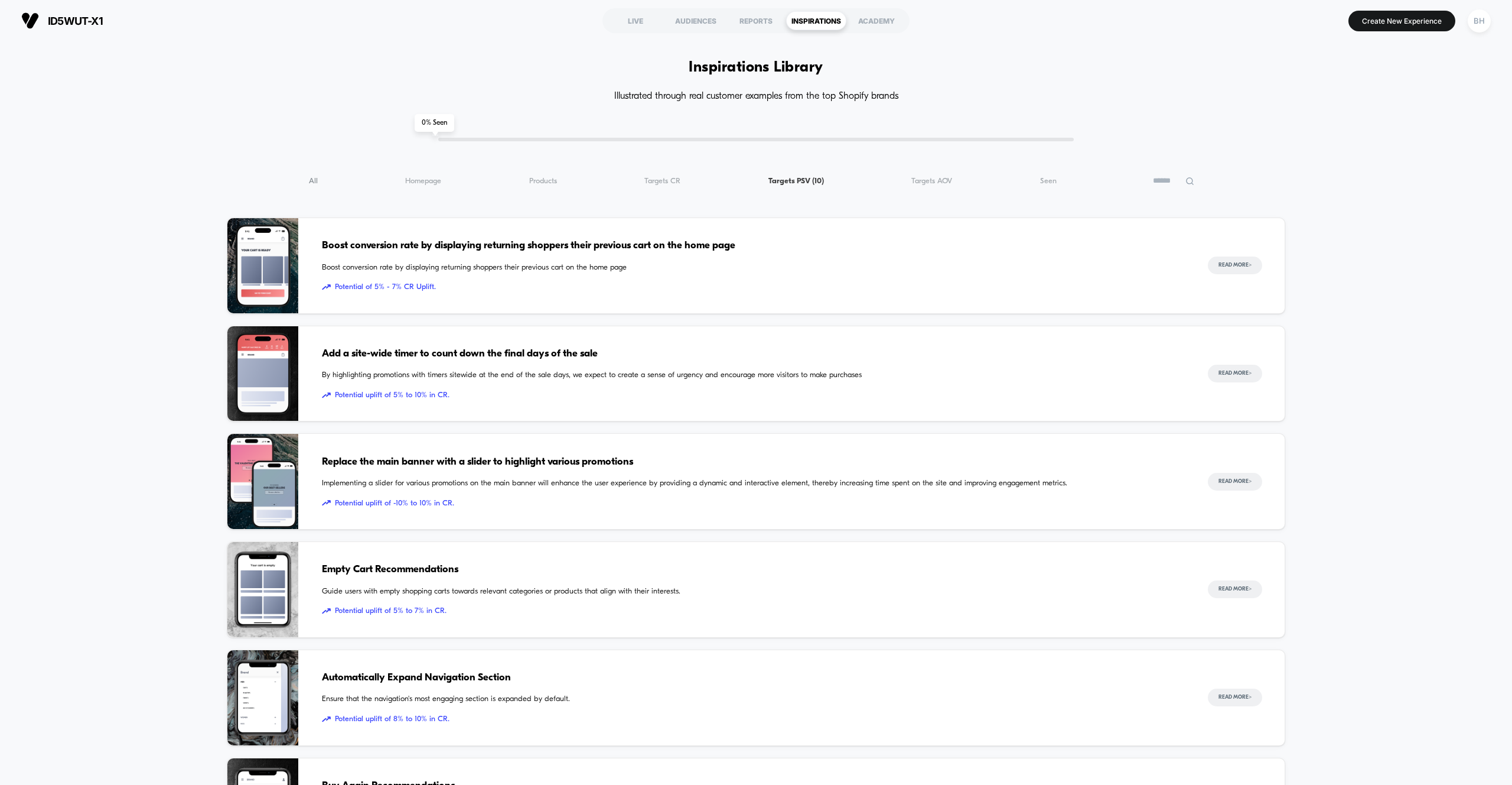
click at [311, 182] on span "All ( 10 )" at bounding box center [314, 181] width 9 height 9
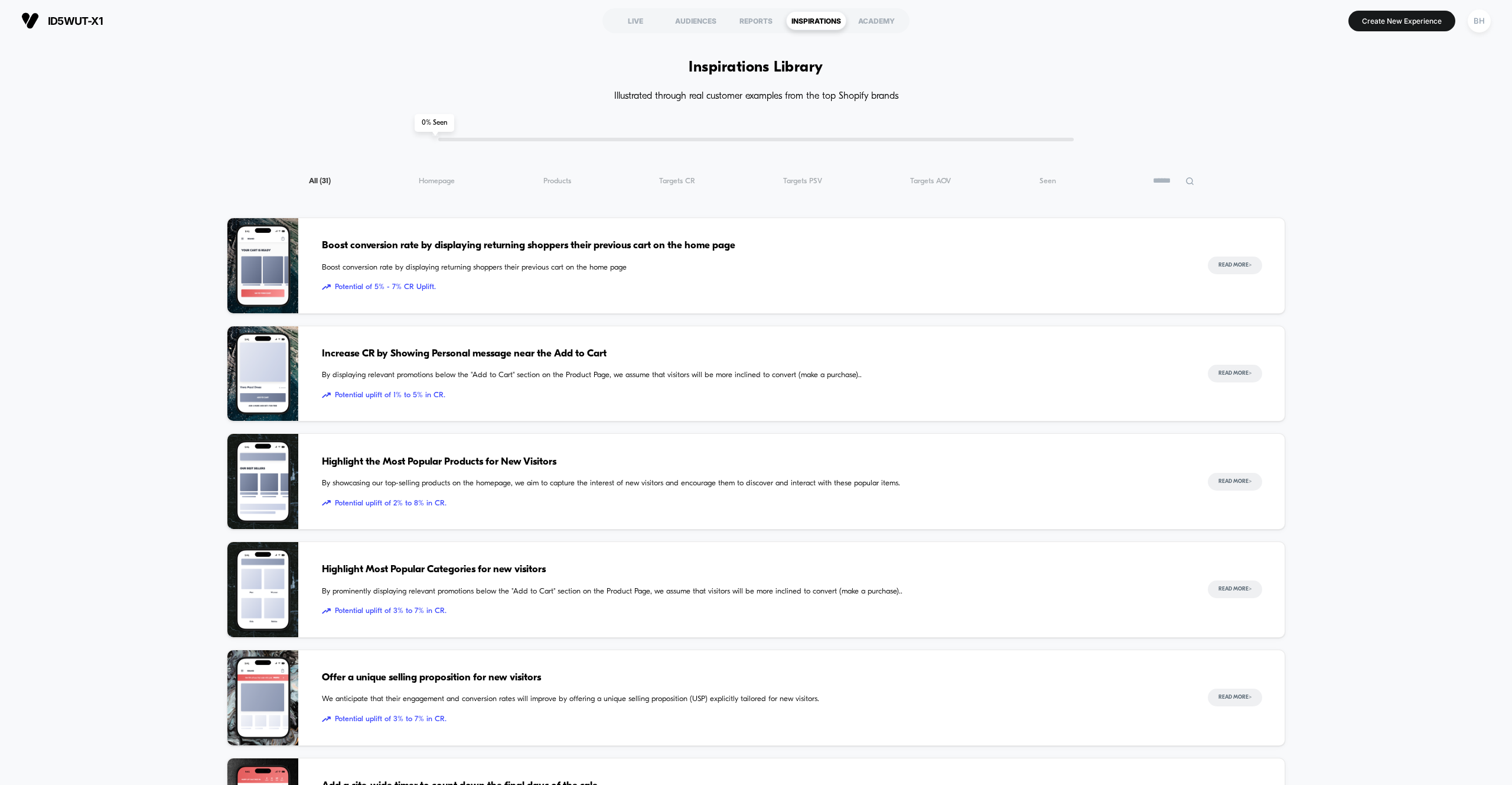
click at [873, 22] on div "ACADEMY" at bounding box center [876, 21] width 60 height 19
click at [747, 22] on div "REPORTS" at bounding box center [756, 21] width 60 height 19
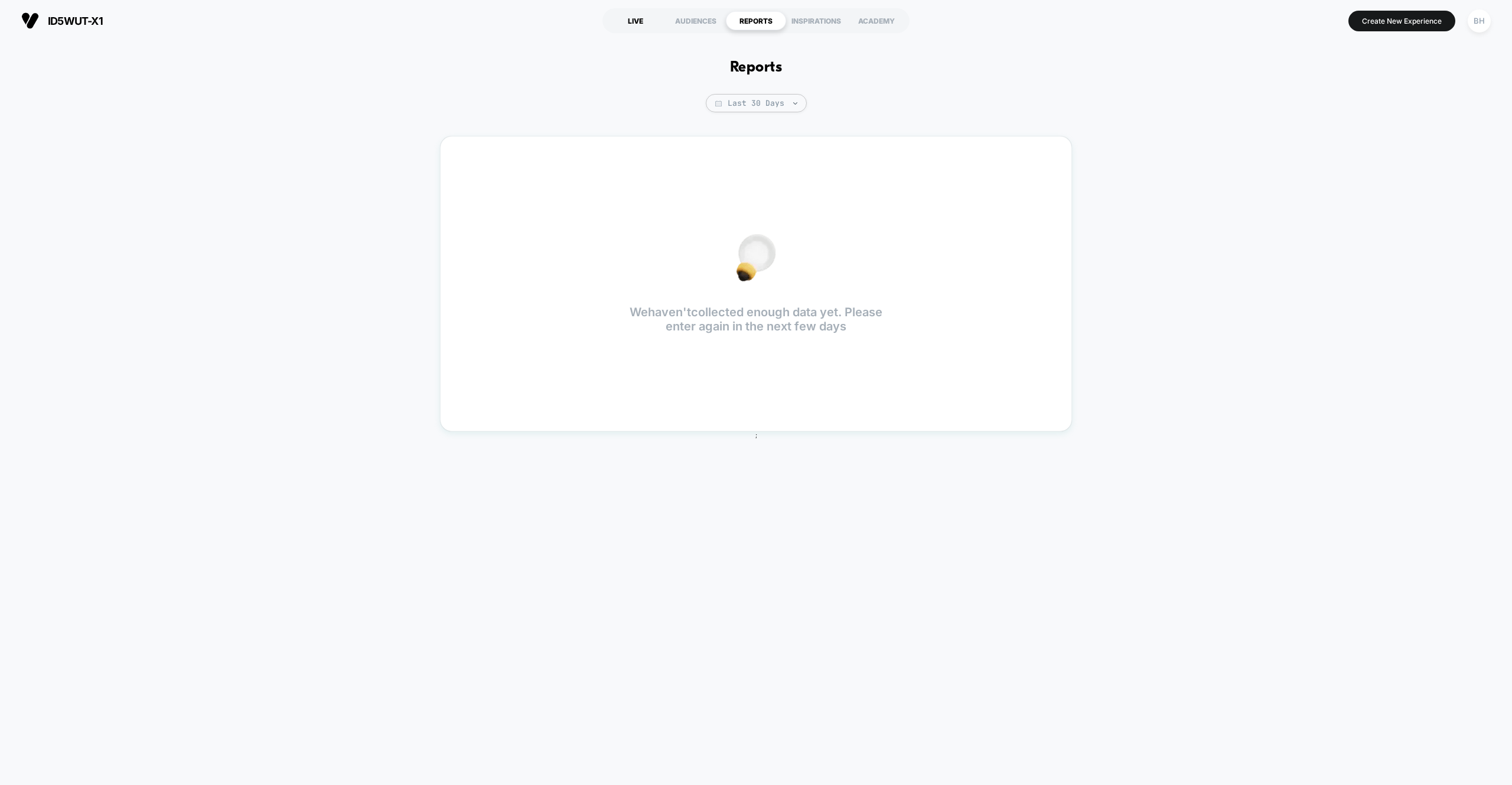
click at [641, 23] on div "LIVE" at bounding box center [635, 21] width 60 height 19
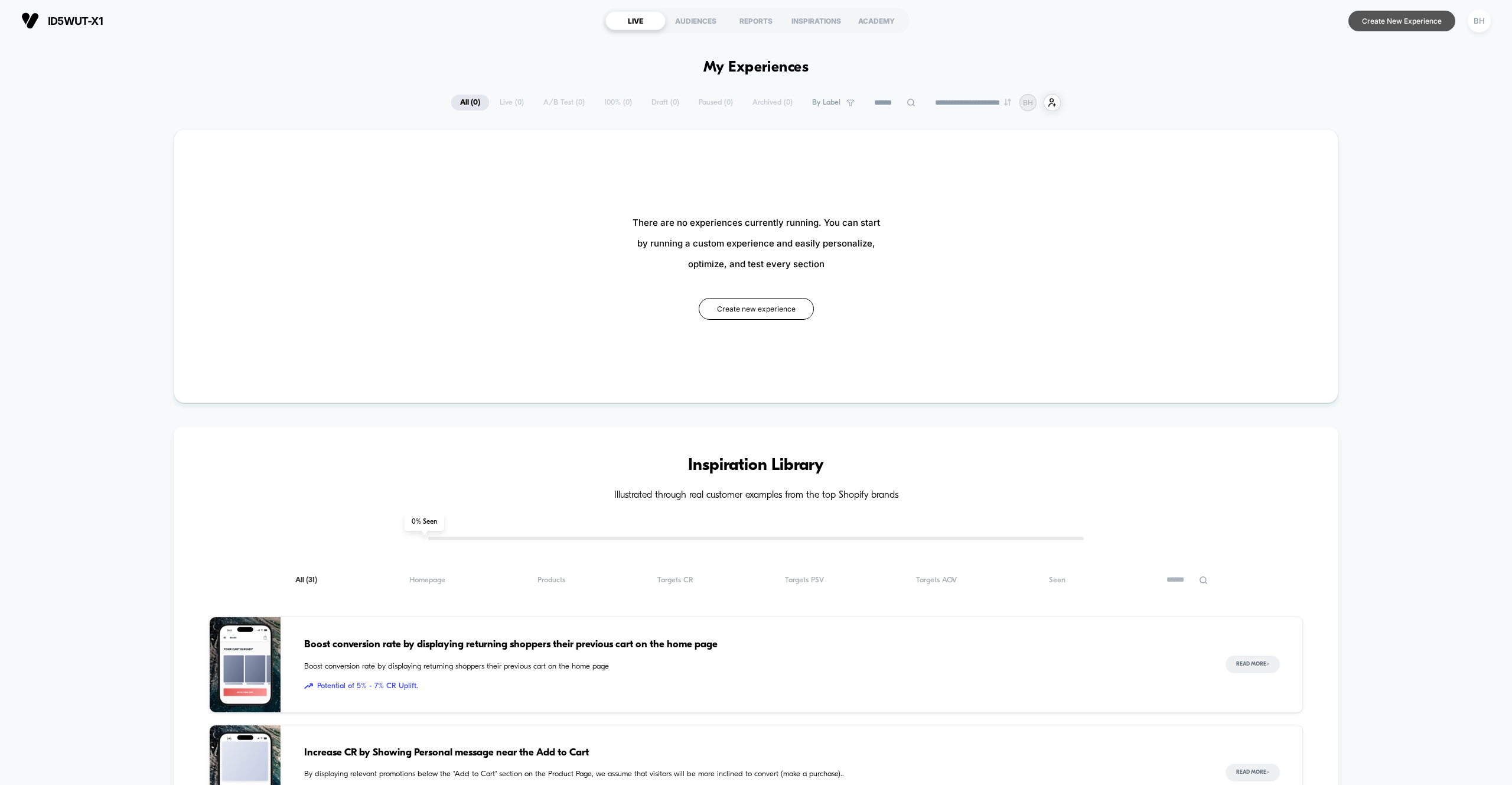
click at [1364, 31] on button "Create New Experience" at bounding box center [1402, 21] width 107 height 21
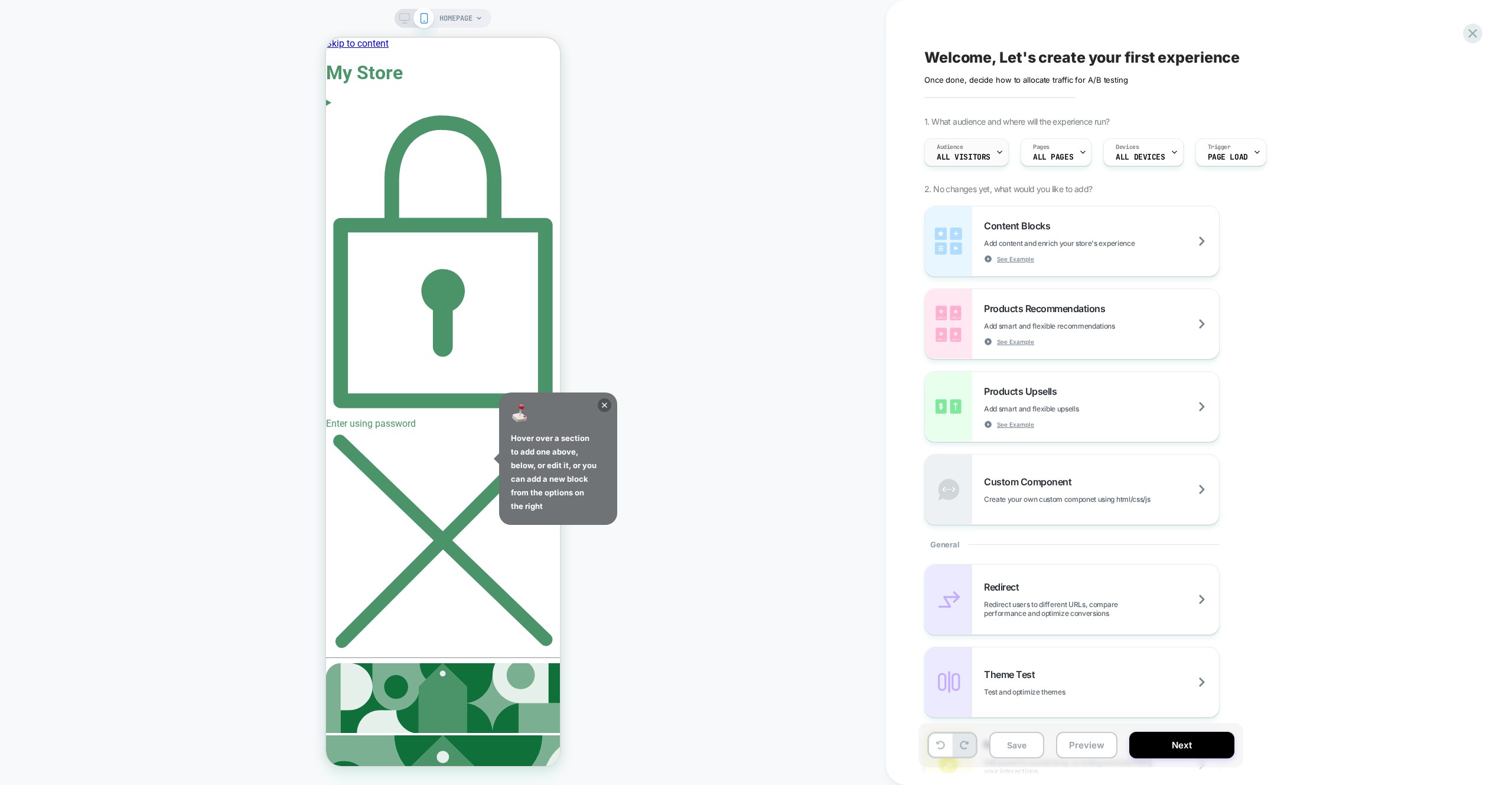
click at [979, 163] on div "Audience All Visitors" at bounding box center [964, 153] width 77 height 27
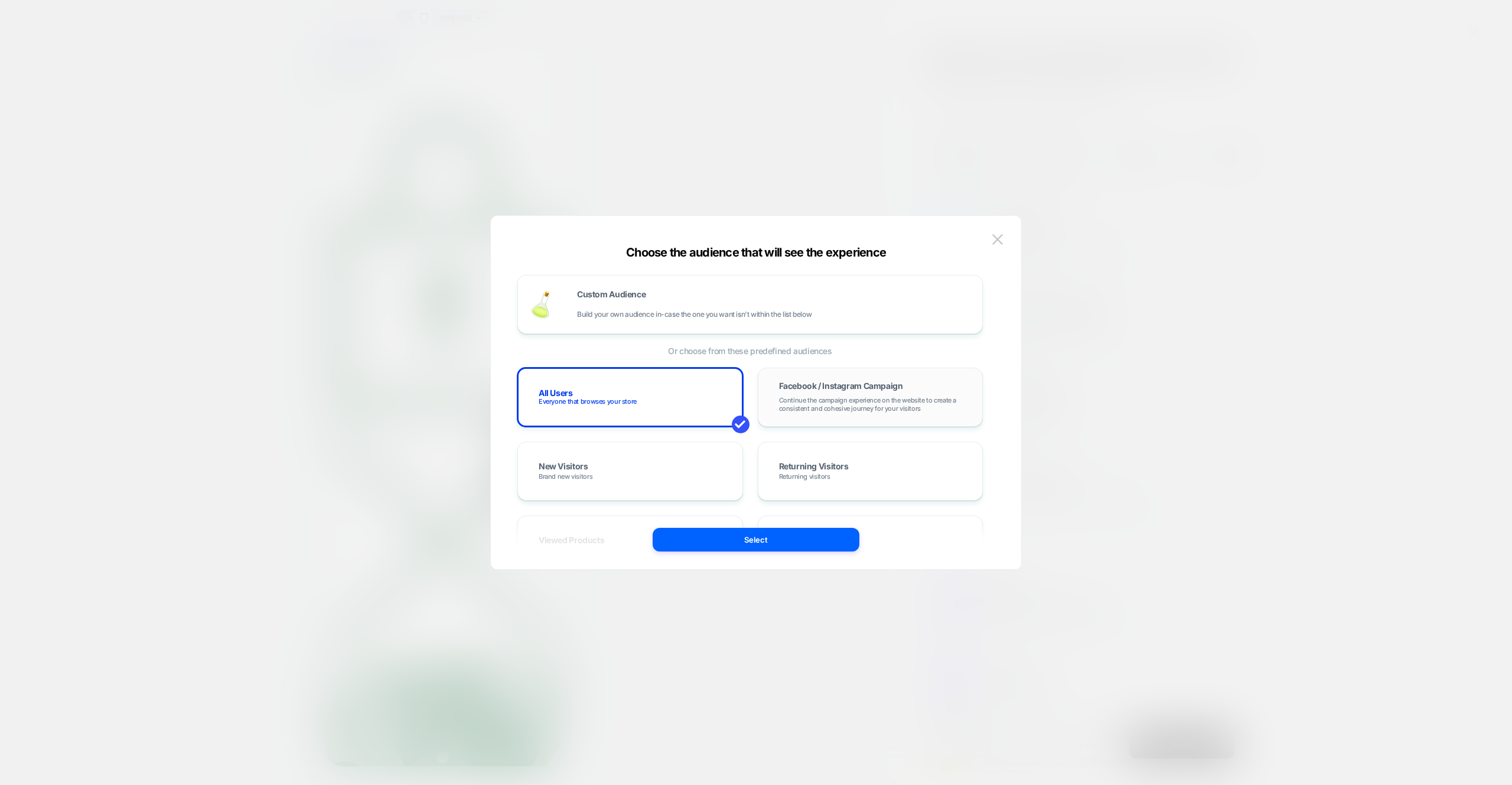
click at [821, 392] on div "Facebook / Instagram Campaign Continue the campaign experience on the website t…" at bounding box center [871, 397] width 201 height 34
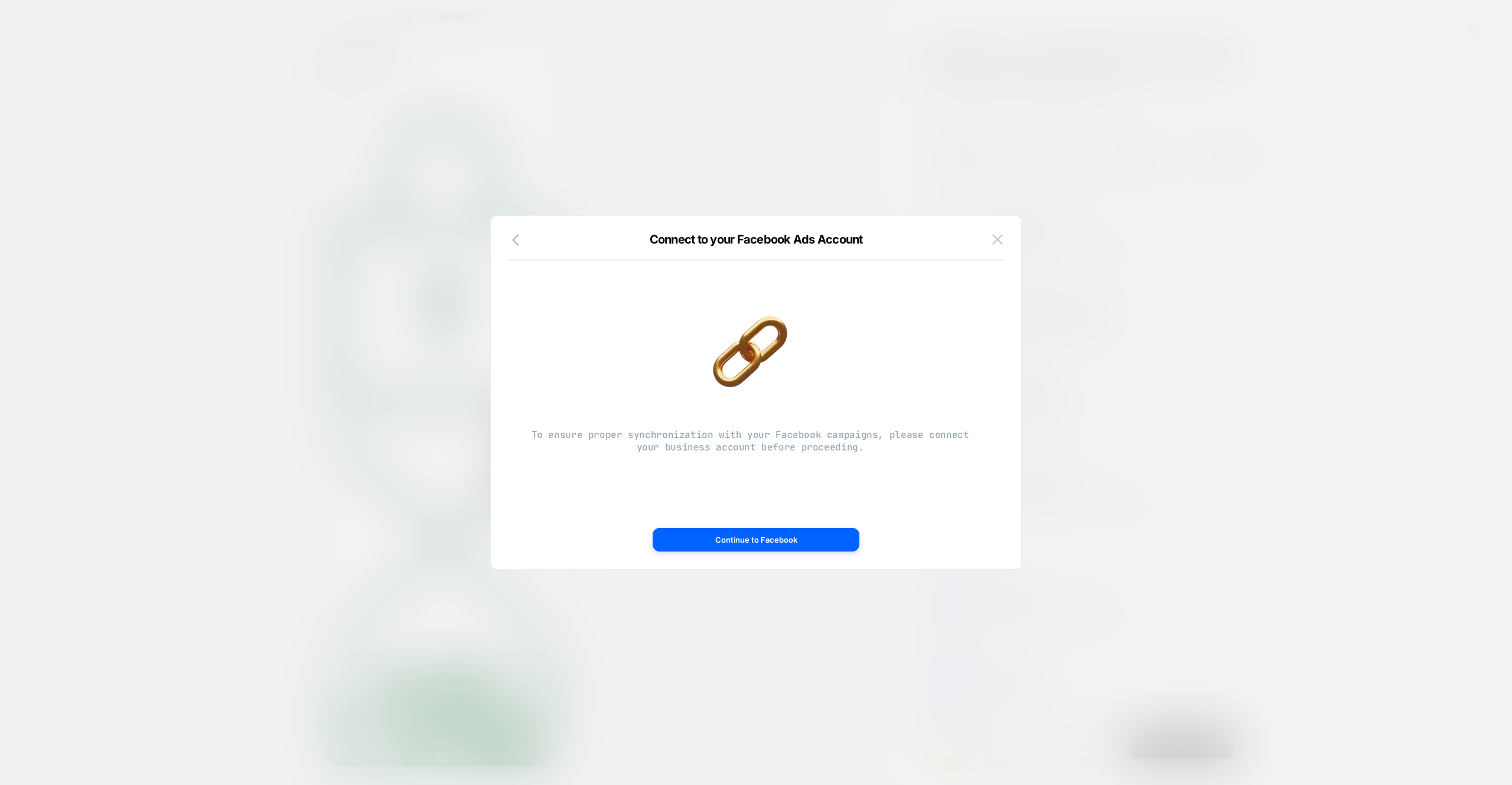
click at [513, 249] on div "Connect to your Facebook Ads Account" at bounding box center [756, 247] width 531 height 29
click at [517, 237] on icon "button" at bounding box center [519, 240] width 14 height 14
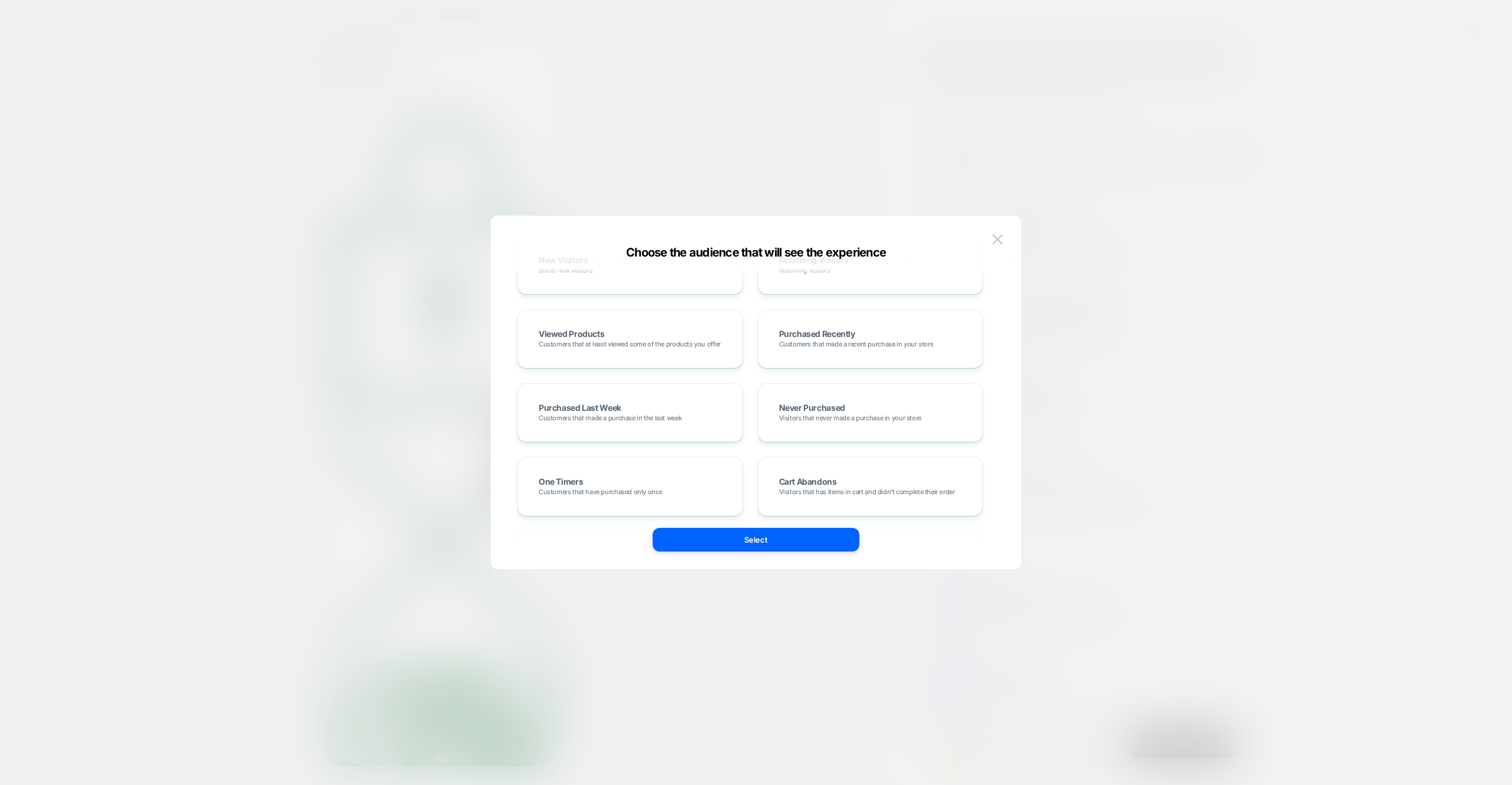
scroll to position [224, 0]
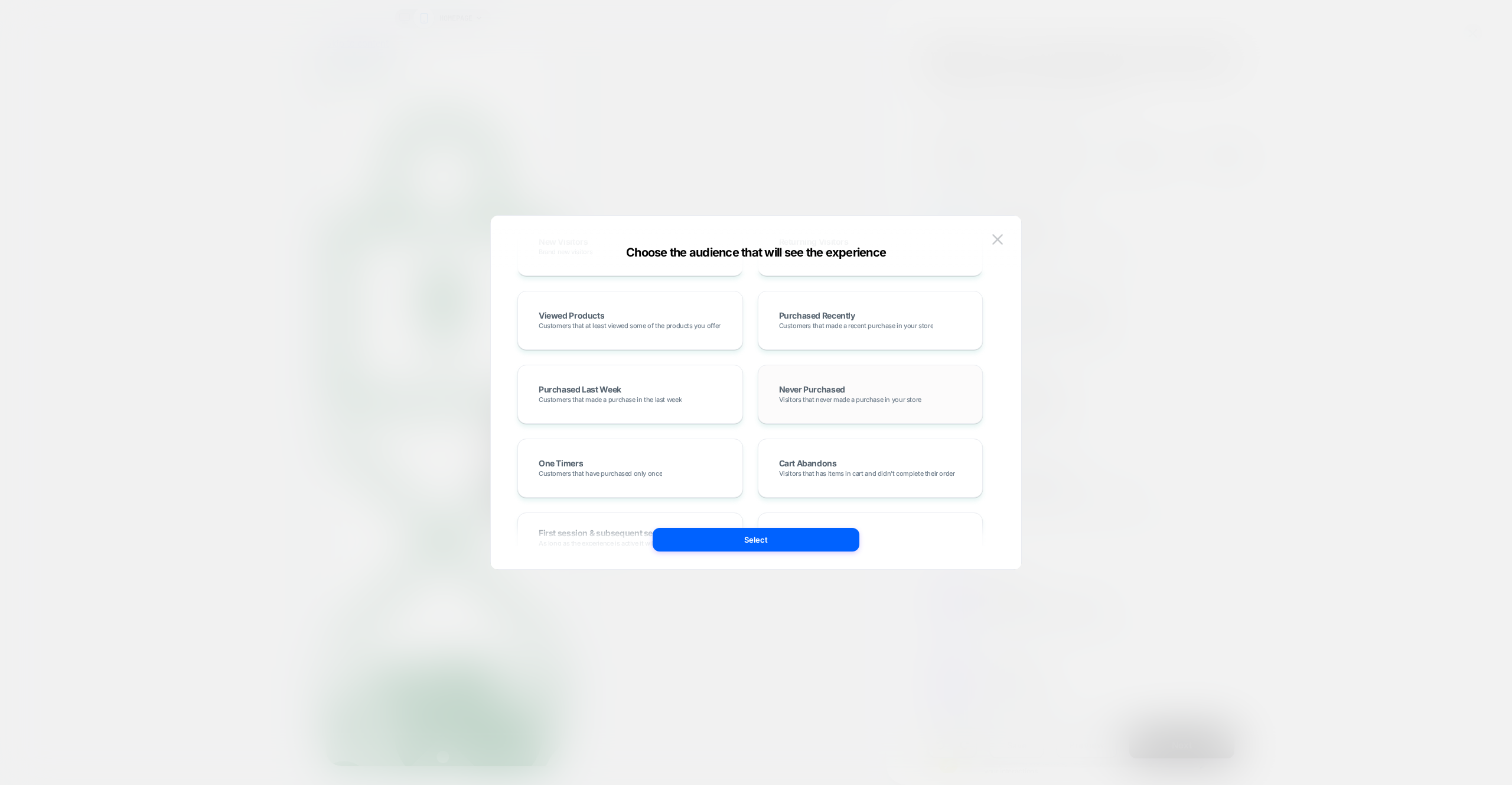
click at [764, 404] on div "Never Purchased Visitors that never made a purchase in your store" at bounding box center [871, 394] width 226 height 59
click at [437, 212] on div at bounding box center [756, 392] width 1512 height 785
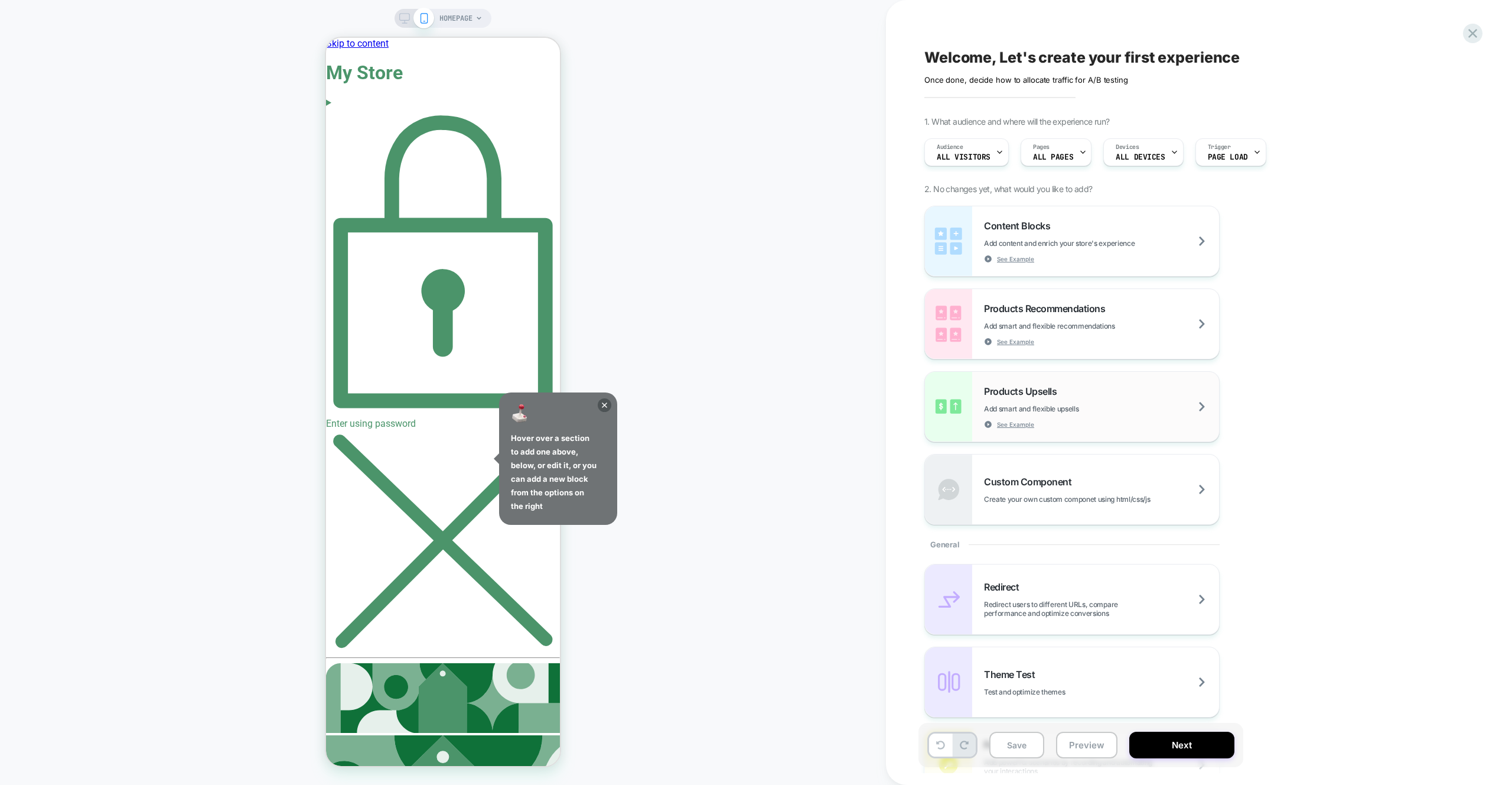
click at [1009, 387] on span "Products Upsells" at bounding box center [1023, 390] width 79 height 12
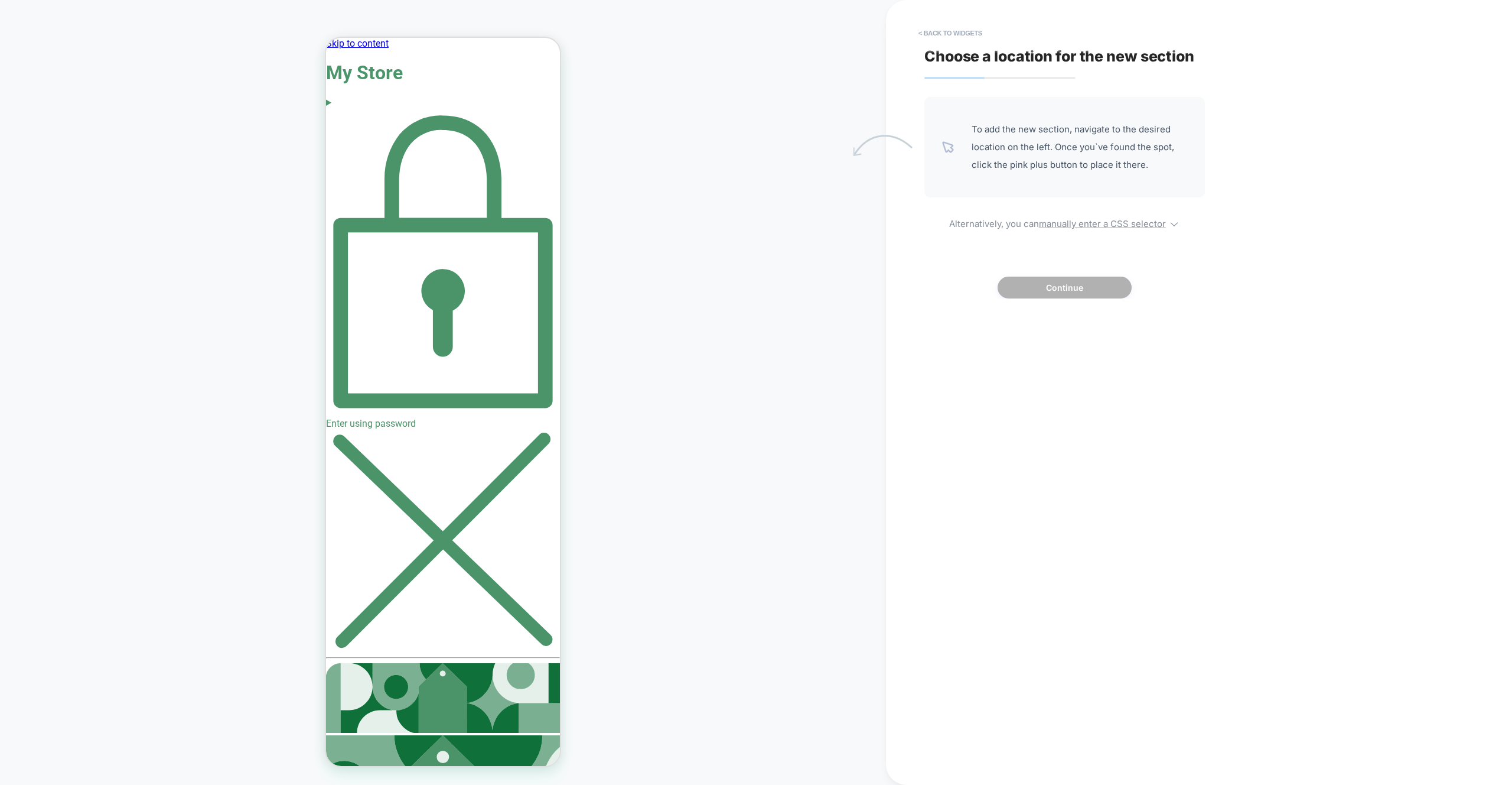
click at [967, 87] on div "Choose a location for the new section To add the new section, navigate to the d…" at bounding box center [1140, 392] width 443 height 761
click at [1067, 230] on div "To add the new section, navigate to the desired location on the left. Once you`…" at bounding box center [1064, 197] width 281 height 202
click at [1074, 225] on u "manually enter a CSS selector" at bounding box center [1103, 223] width 127 height 12
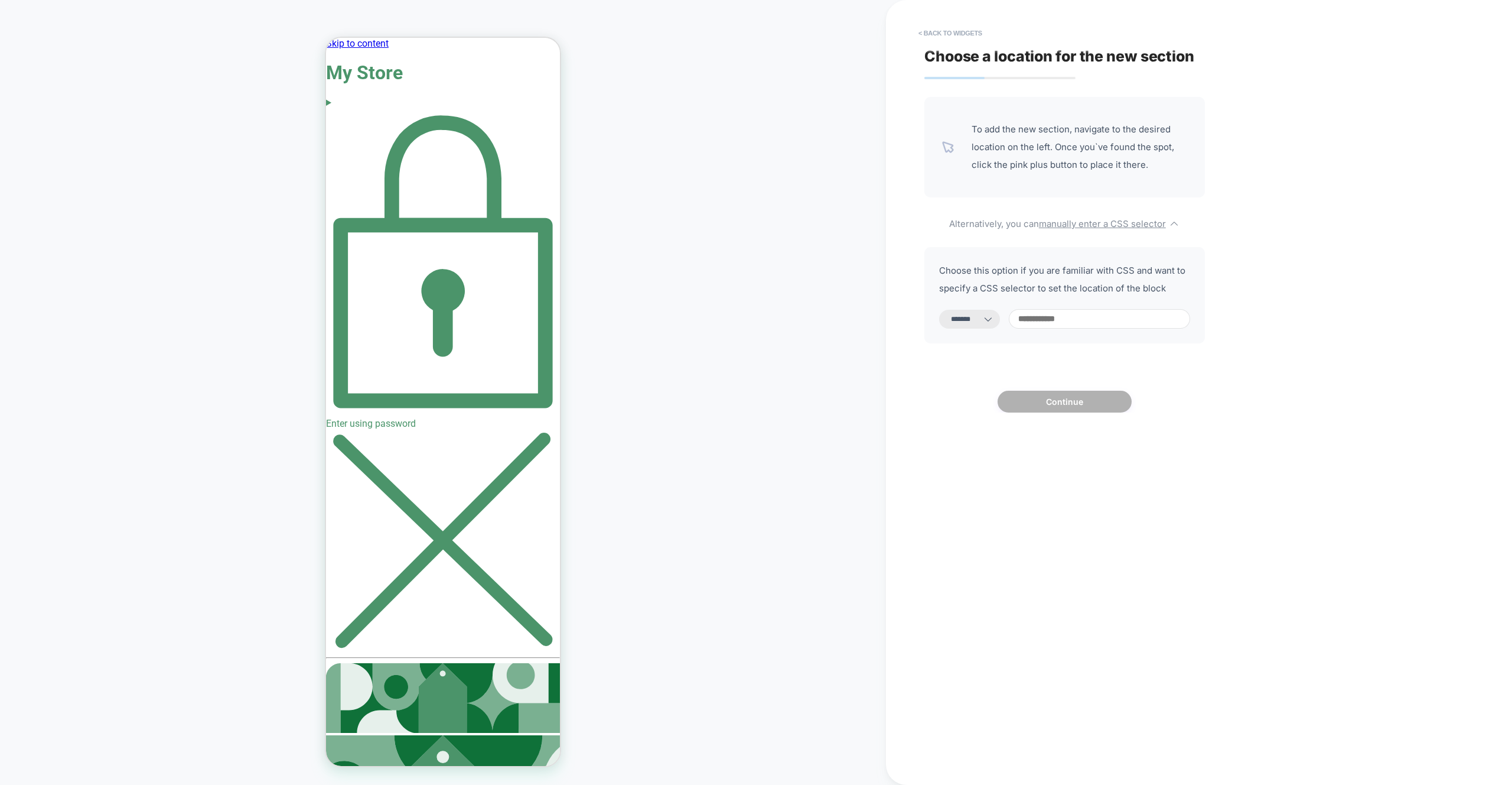
click at [1046, 319] on input at bounding box center [1099, 319] width 181 height 20
click at [989, 323] on select "**********" at bounding box center [969, 318] width 61 height 19
select select "**********"
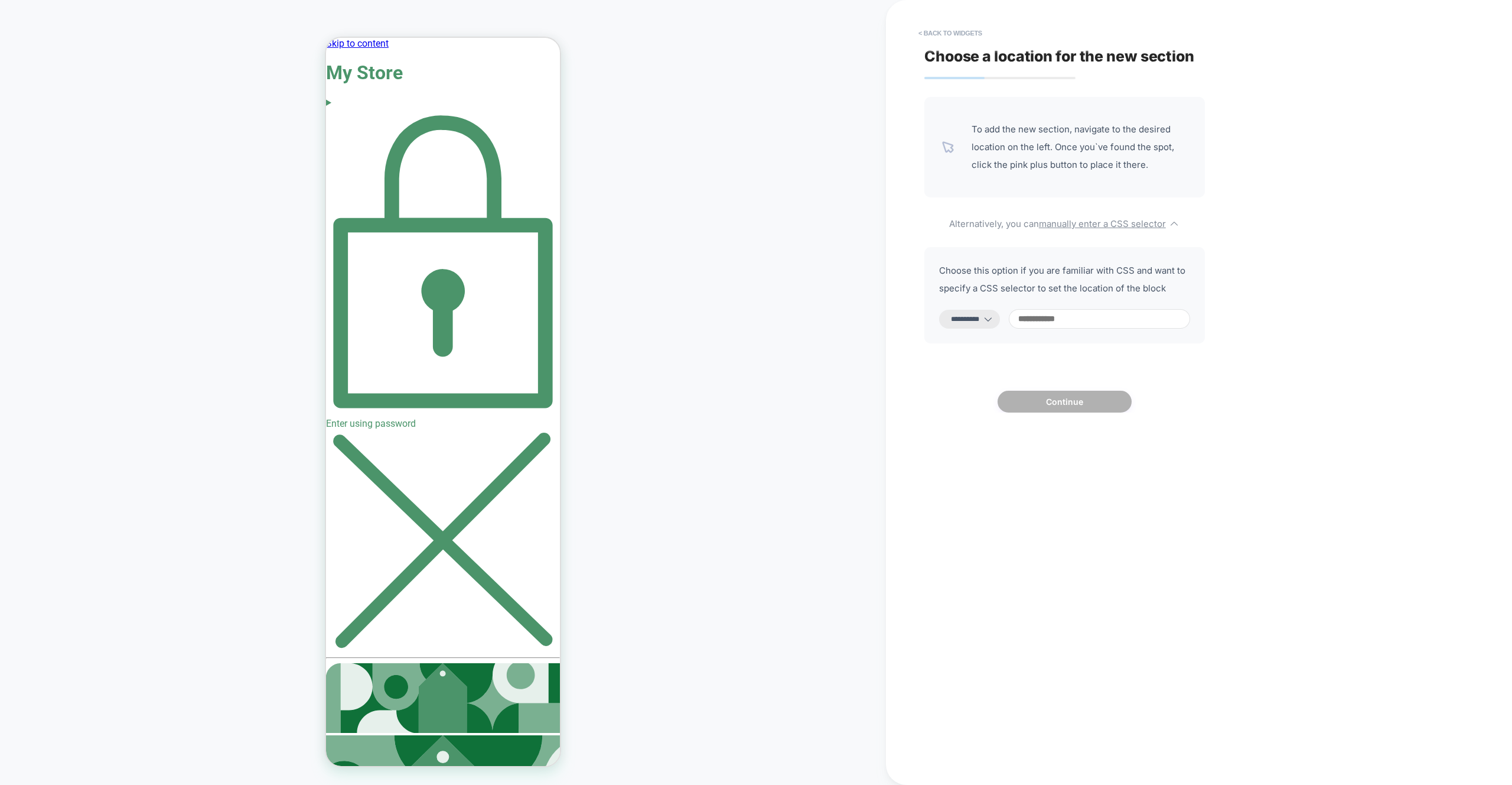
click at [1060, 228] on u "manually enter a CSS selector" at bounding box center [1103, 223] width 127 height 12
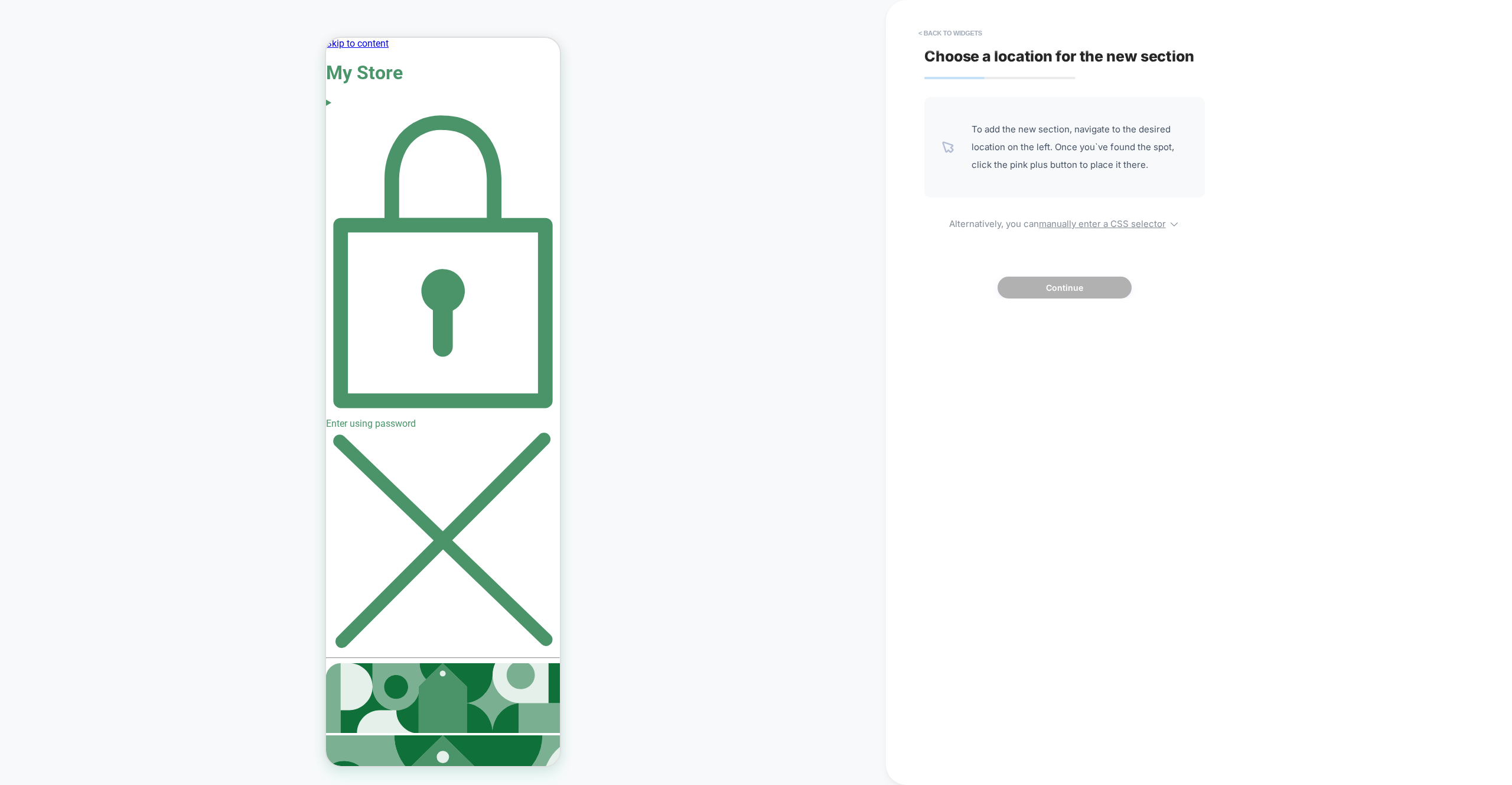
drag, startPoint x: 489, startPoint y: 274, endPoint x: 660, endPoint y: 322, distance: 177.6
click at [560, 322] on html "Skip to content My Store Enter using password Enter store using password: Your …" at bounding box center [443, 781] width 234 height 1487
drag, startPoint x: 556, startPoint y: 440, endPoint x: 477, endPoint y: 305, distance: 156.4
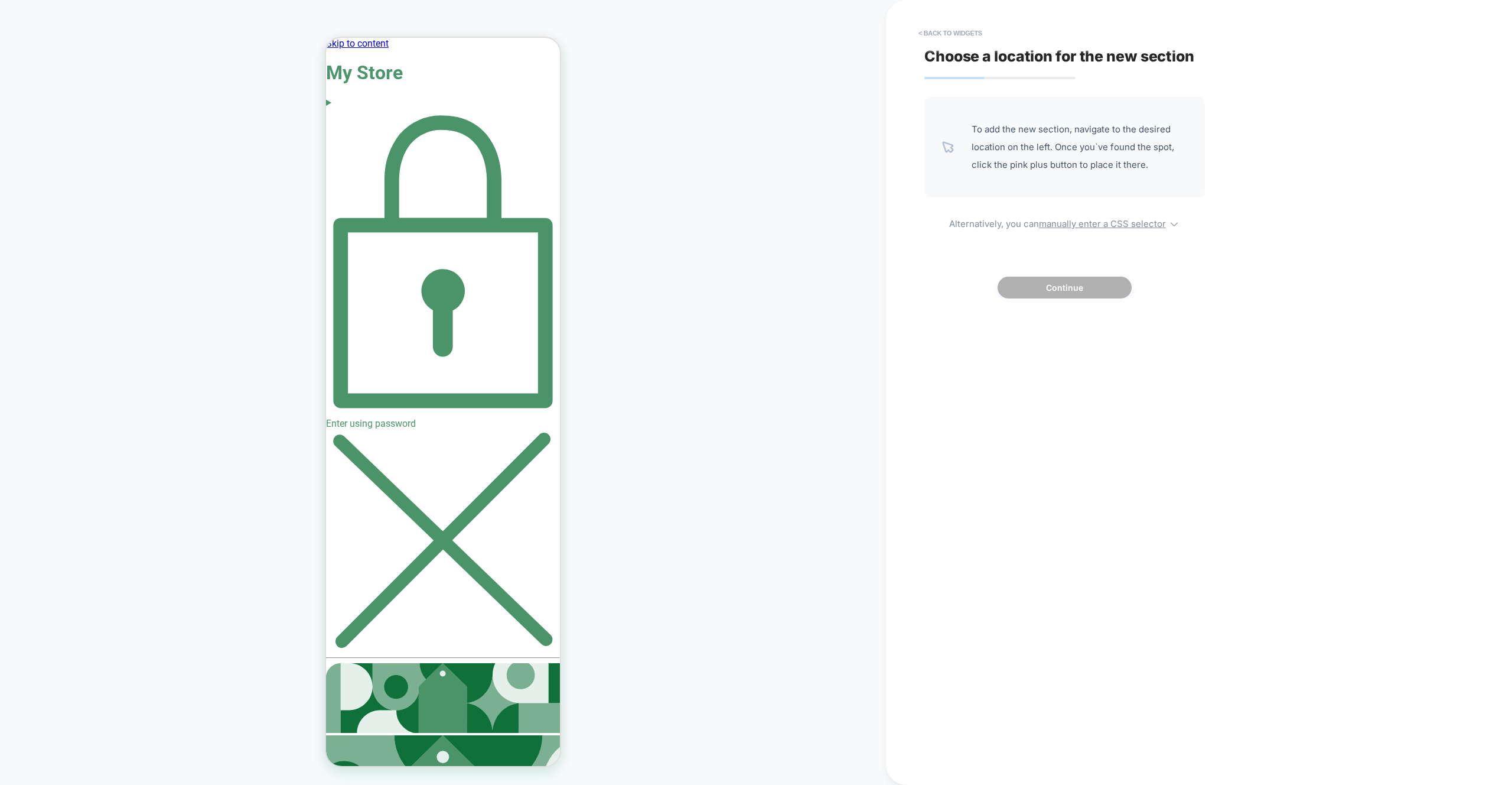
click at [459, 109] on div "Enter using password" at bounding box center [443, 269] width 234 height 321
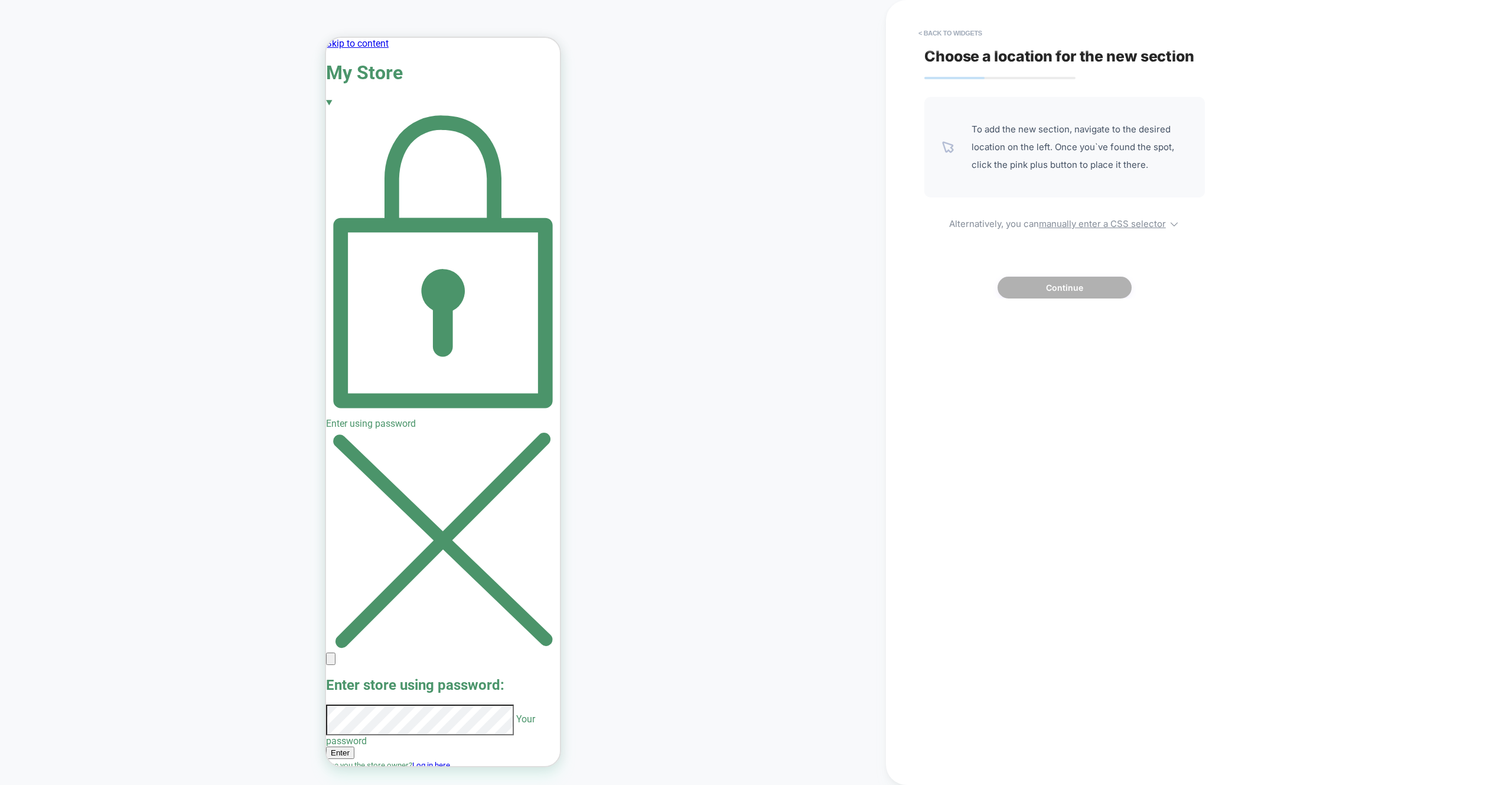
click at [331, 661] on icon "Close" at bounding box center [331, 661] width 0 height 0
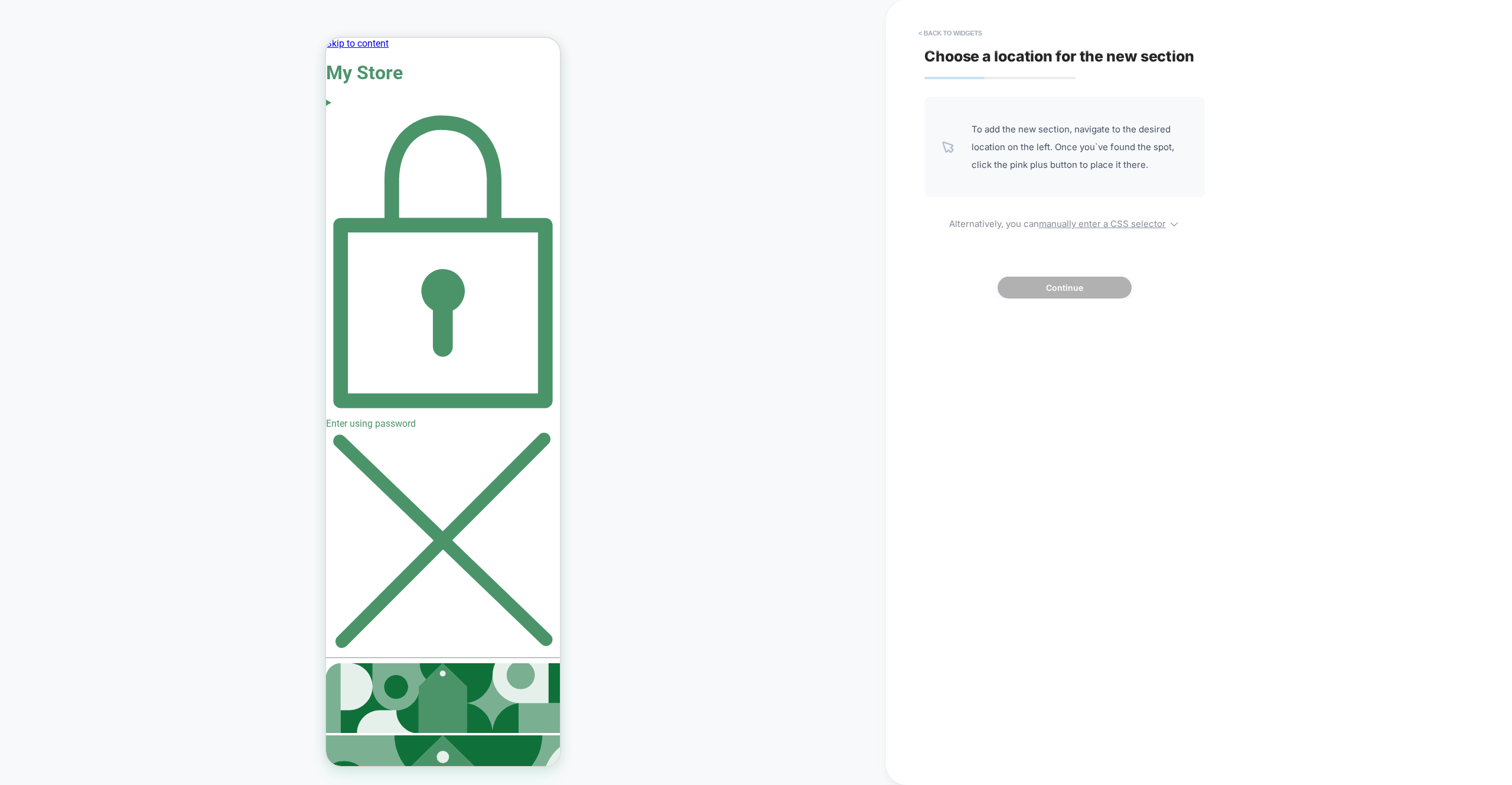
click at [922, 32] on button "< Back to widgets" at bounding box center [951, 32] width 75 height 19
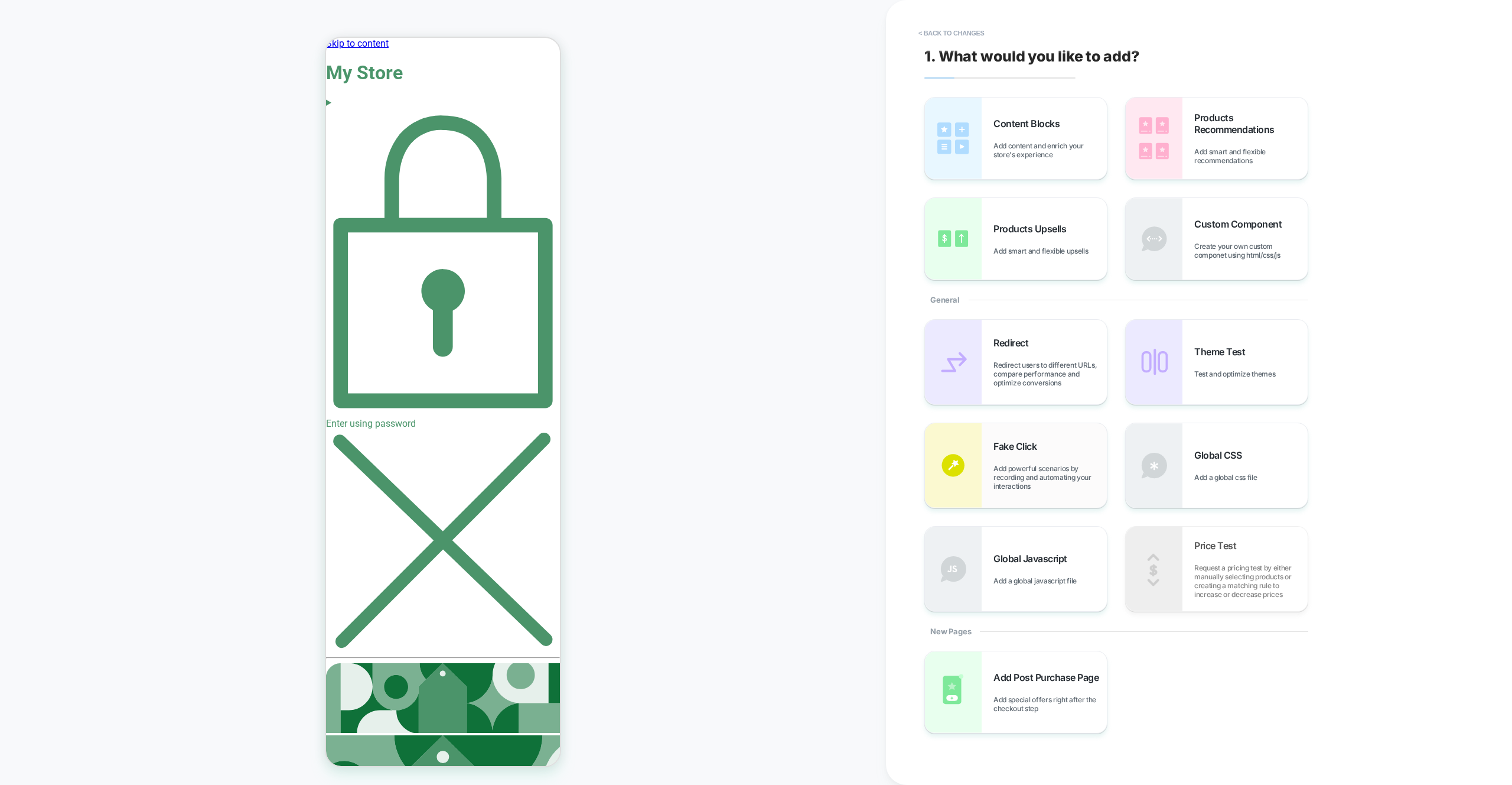
click at [1004, 446] on span "Fake Click" at bounding box center [1018, 446] width 49 height 12
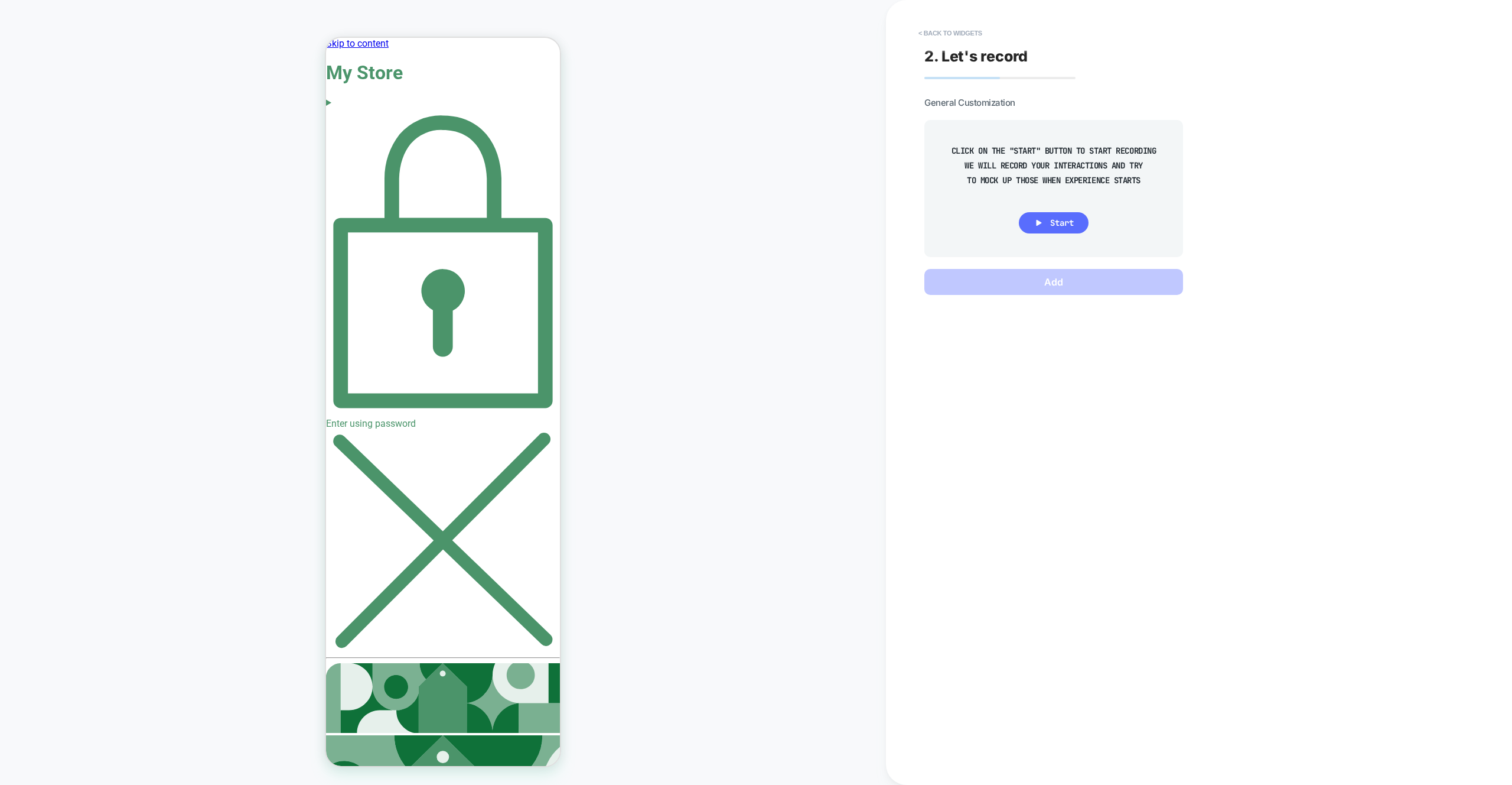
click at [1043, 225] on icon at bounding box center [1039, 222] width 11 height 11
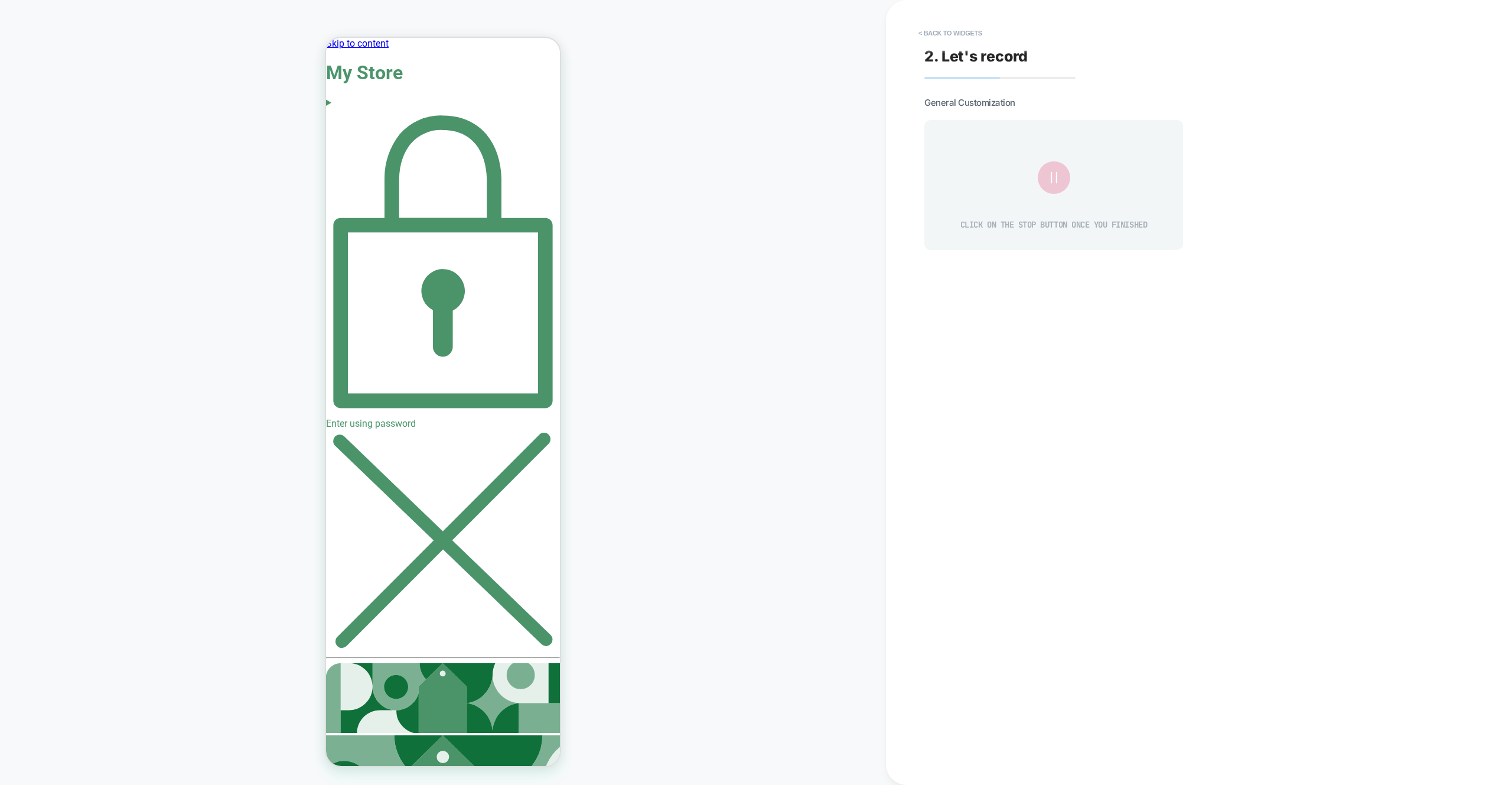
click at [1055, 178] on icon at bounding box center [1054, 178] width 20 height 20
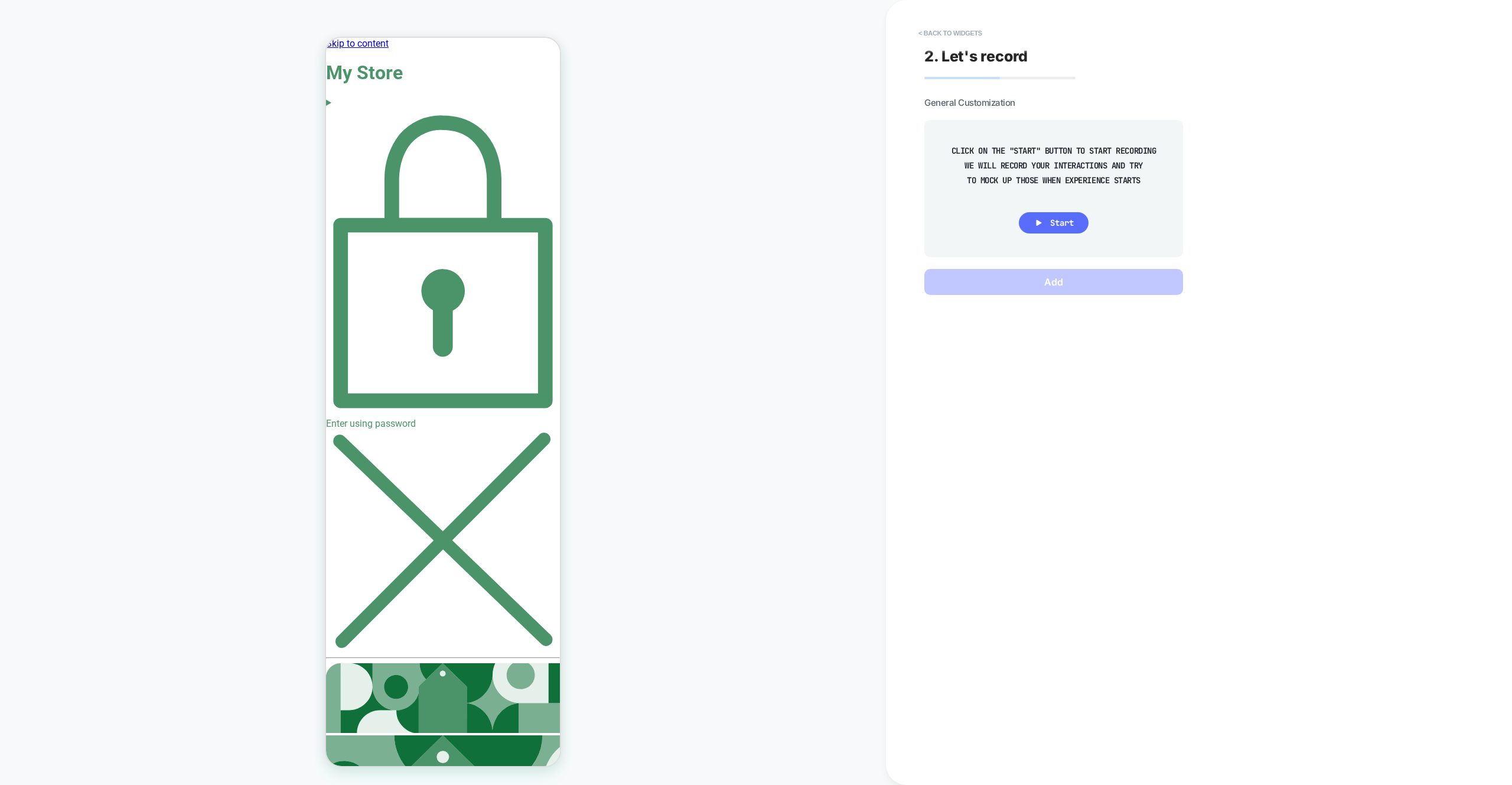
click at [1053, 222] on span "Start" at bounding box center [1062, 222] width 23 height 11
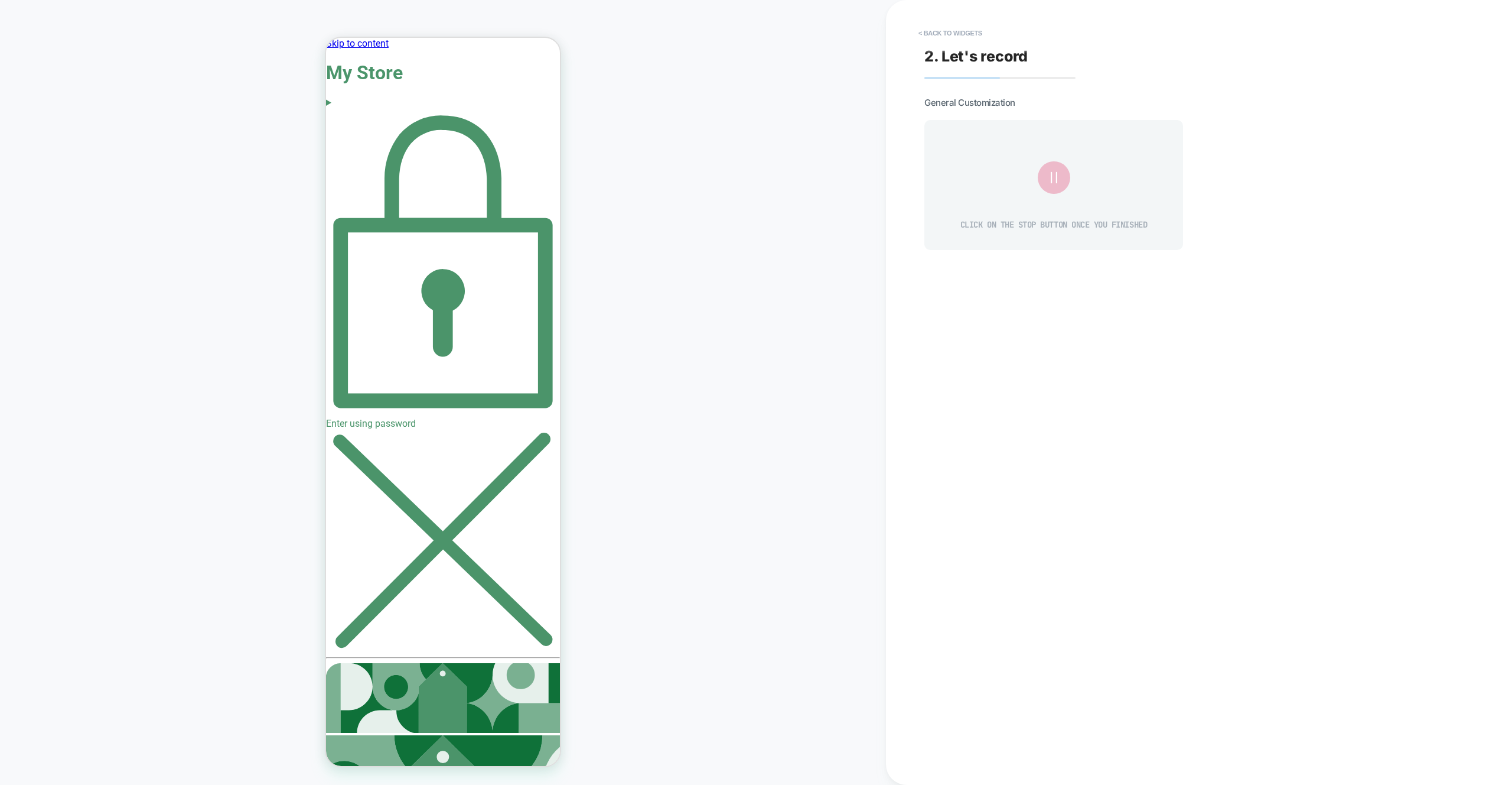
click at [465, 109] on div "Enter using password" at bounding box center [443, 269] width 234 height 321
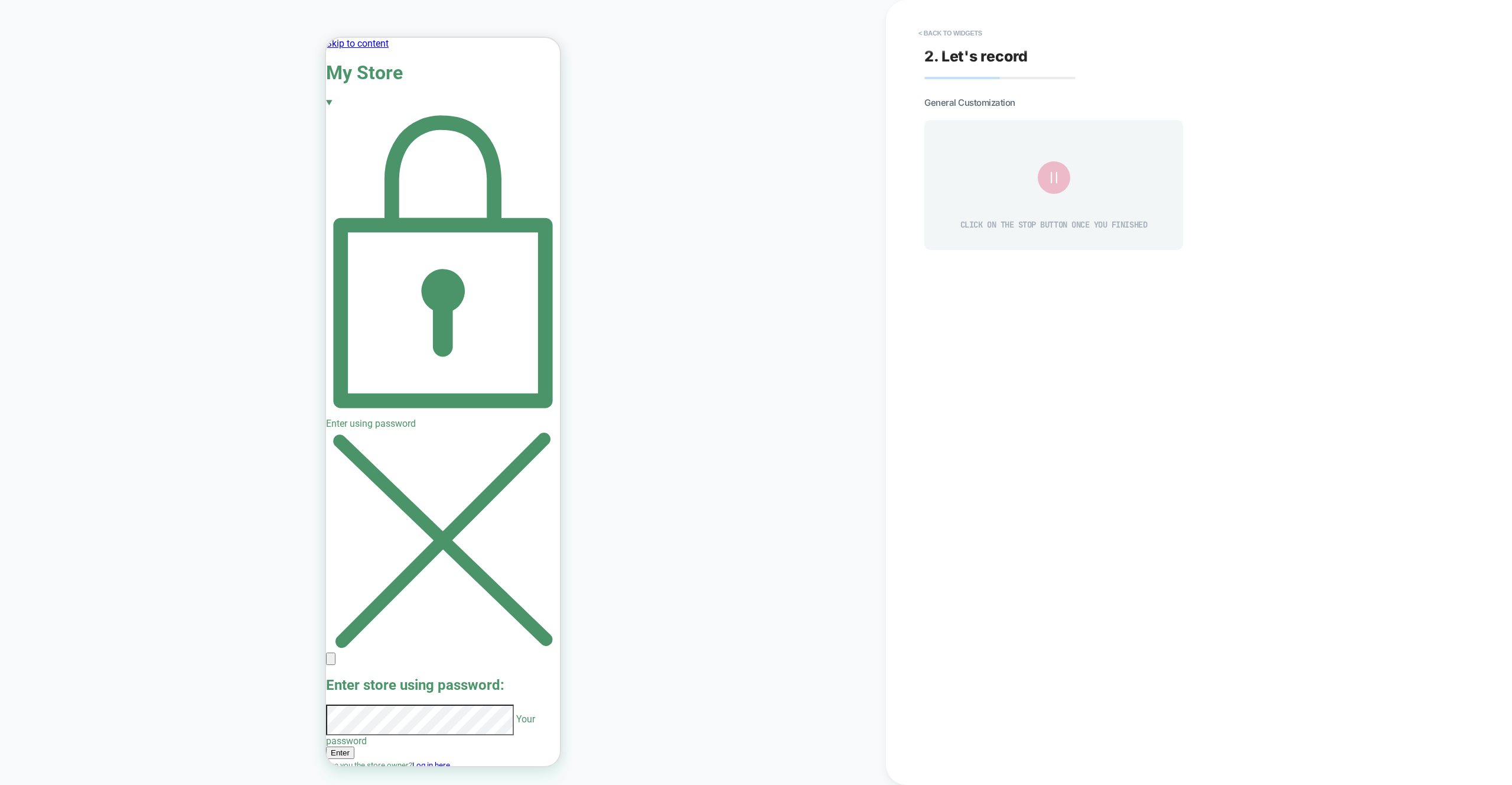
click at [354, 746] on button "Enter" at bounding box center [341, 753] width 29 height 13
click at [1046, 175] on icon at bounding box center [1054, 178] width 20 height 20
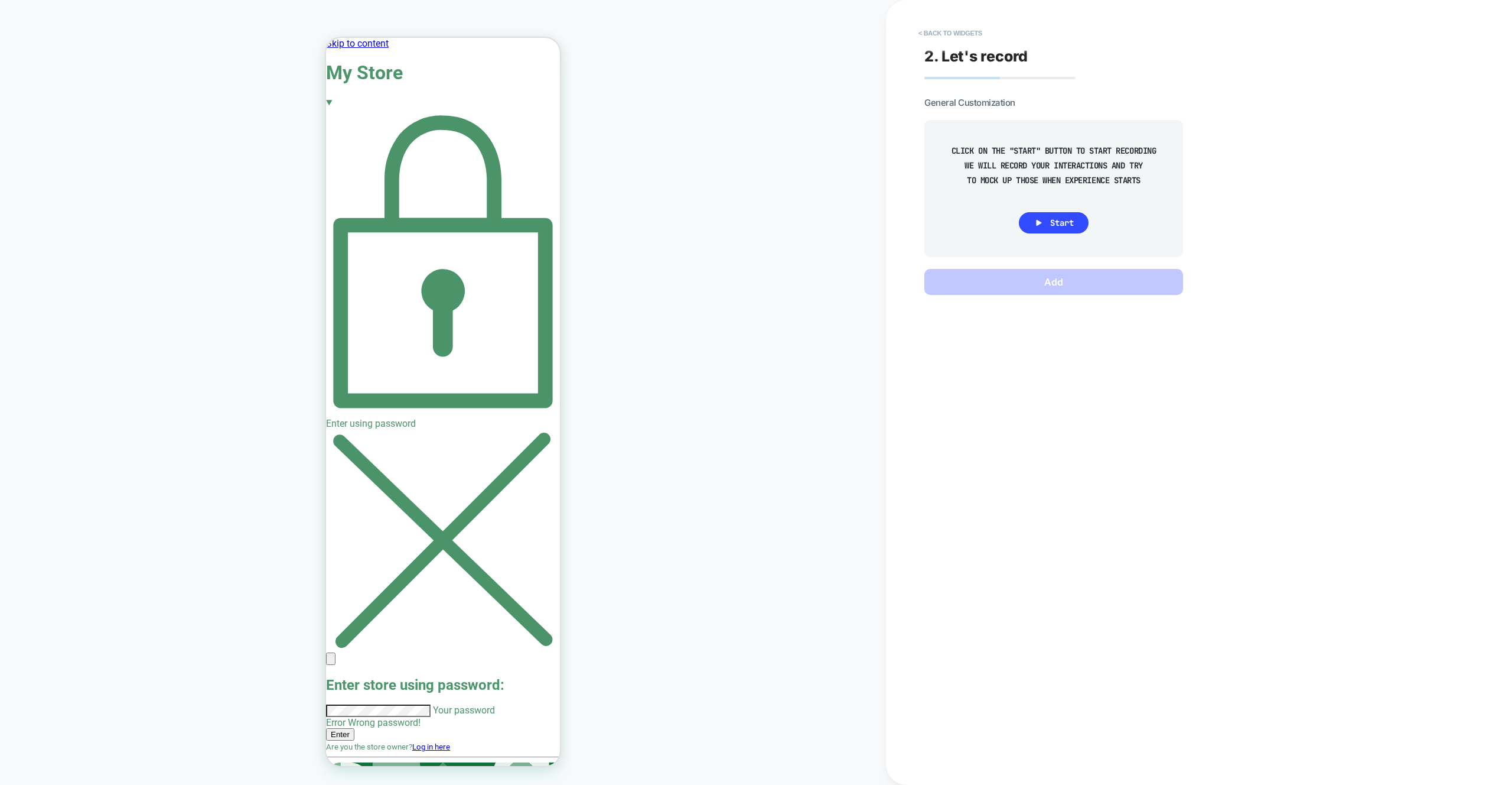
scroll to position [0, 0]
click at [1032, 219] on button "Start" at bounding box center [1054, 222] width 70 height 22
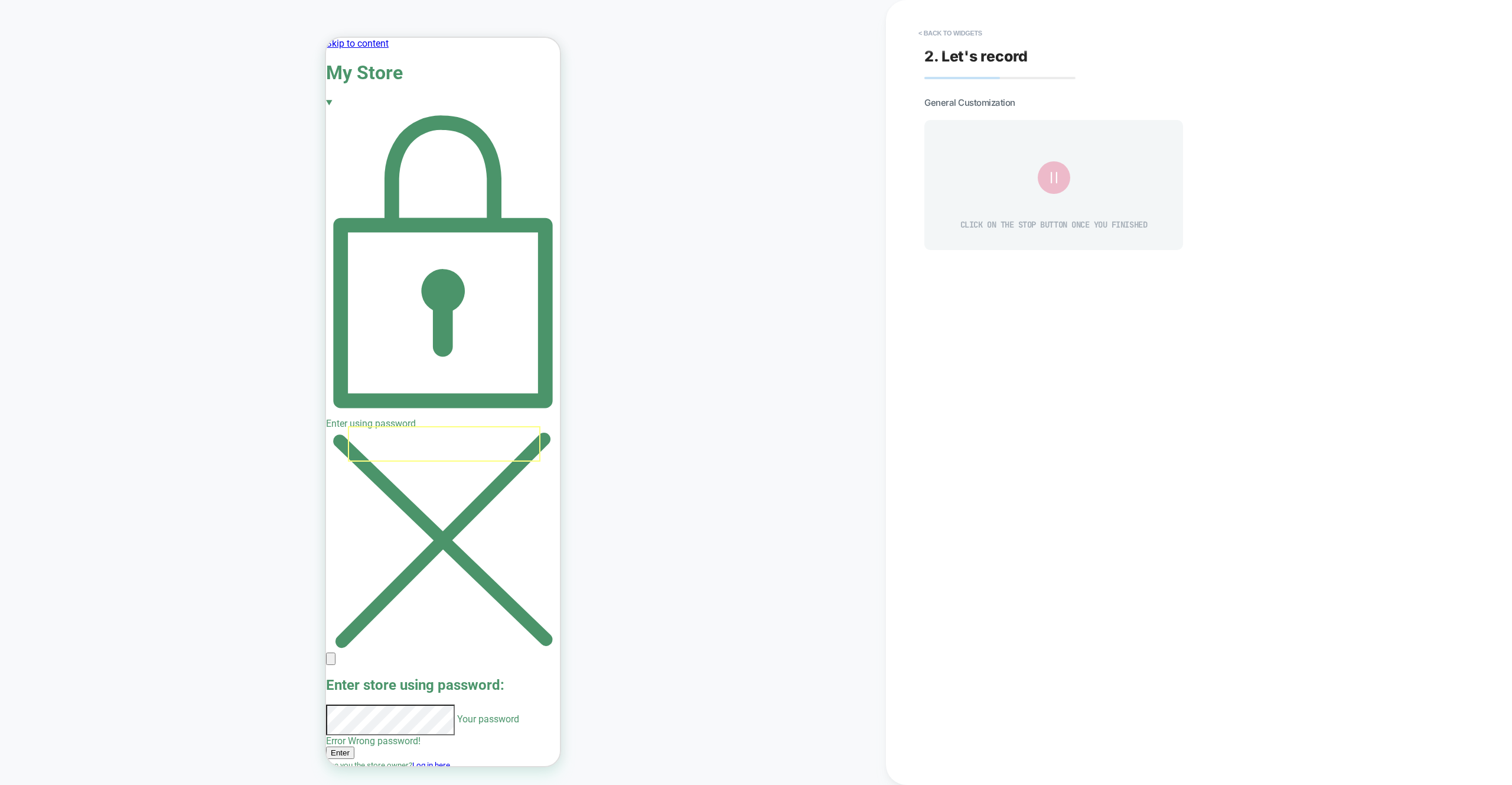
click at [354, 746] on button "Enter" at bounding box center [341, 753] width 29 height 13
click at [1052, 179] on icon at bounding box center [1054, 178] width 6 height 12
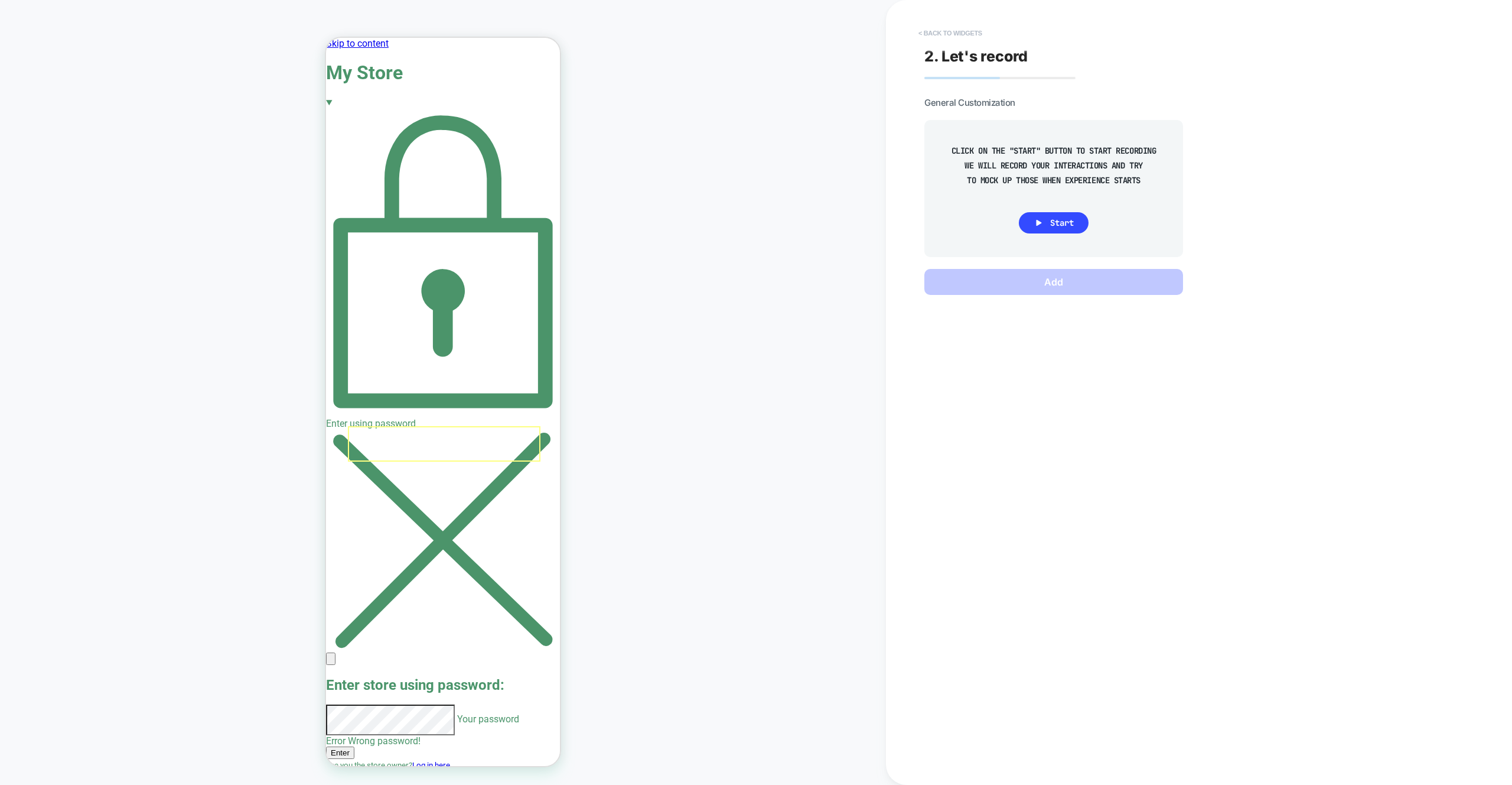
click at [918, 29] on button "< Back to widgets" at bounding box center [951, 32] width 75 height 19
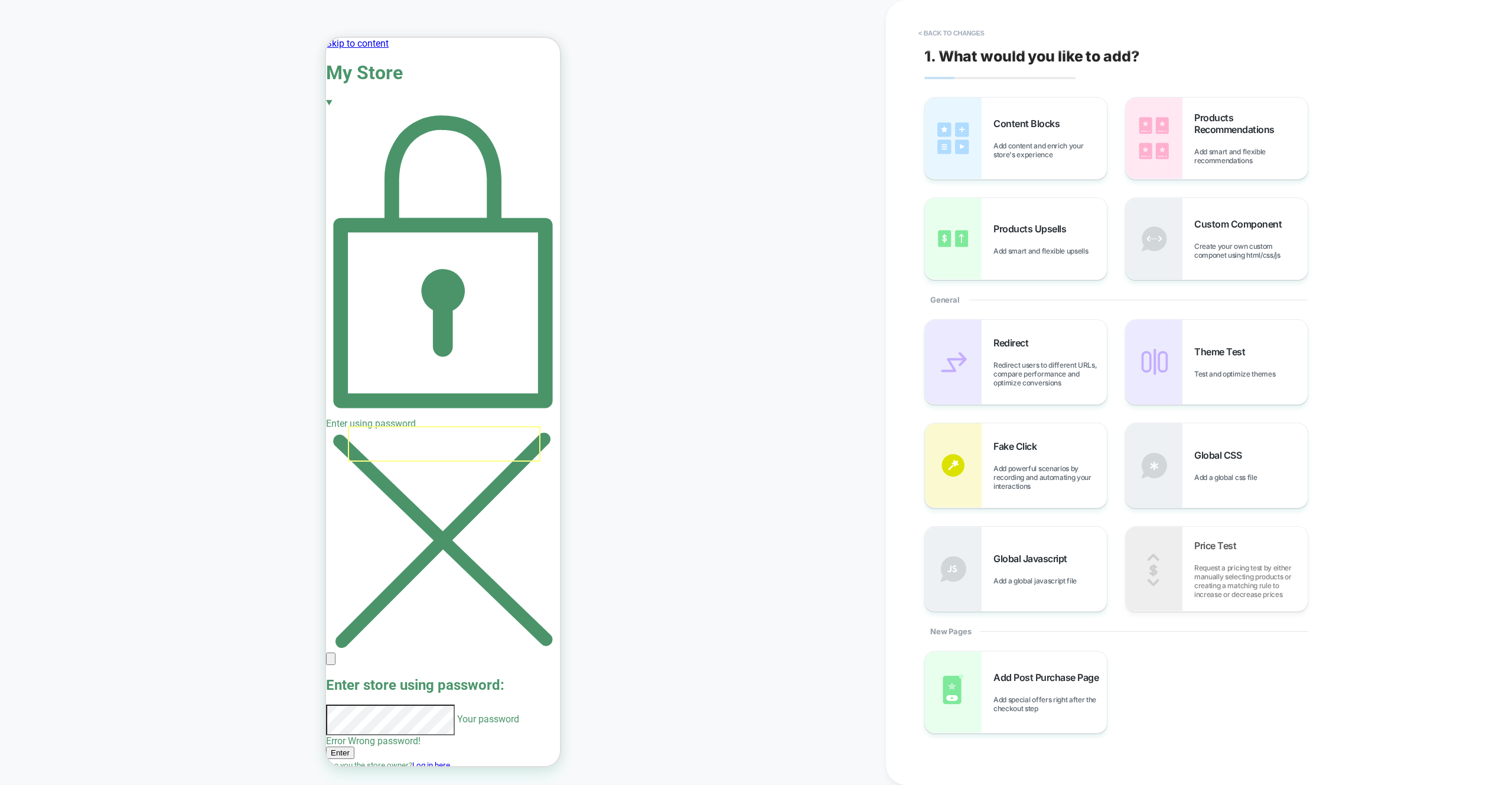
scroll to position [55, 0]
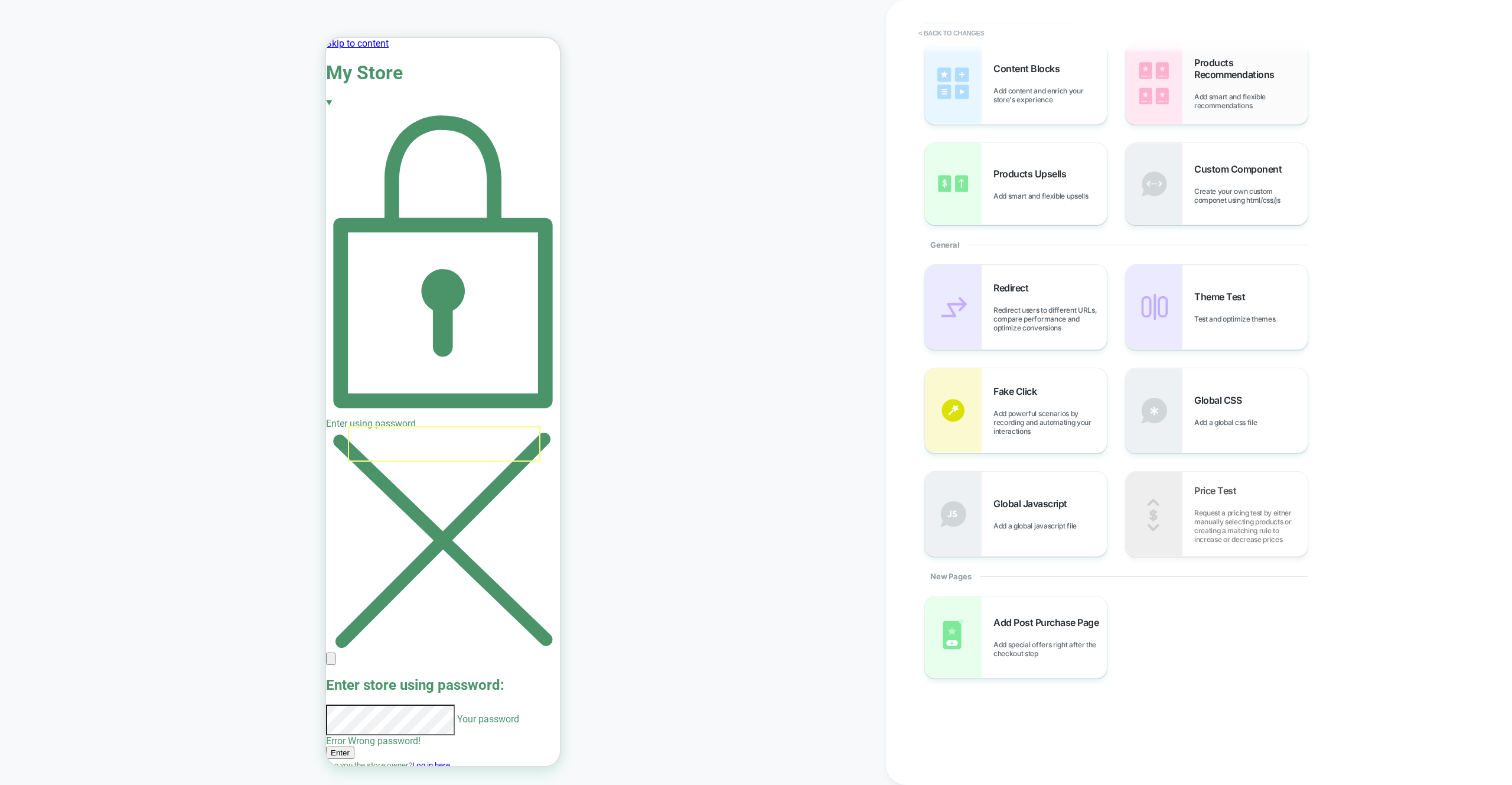
click at [1207, 86] on div "Products Recommendations Add smart and flexible recommendations" at bounding box center [1251, 83] width 113 height 53
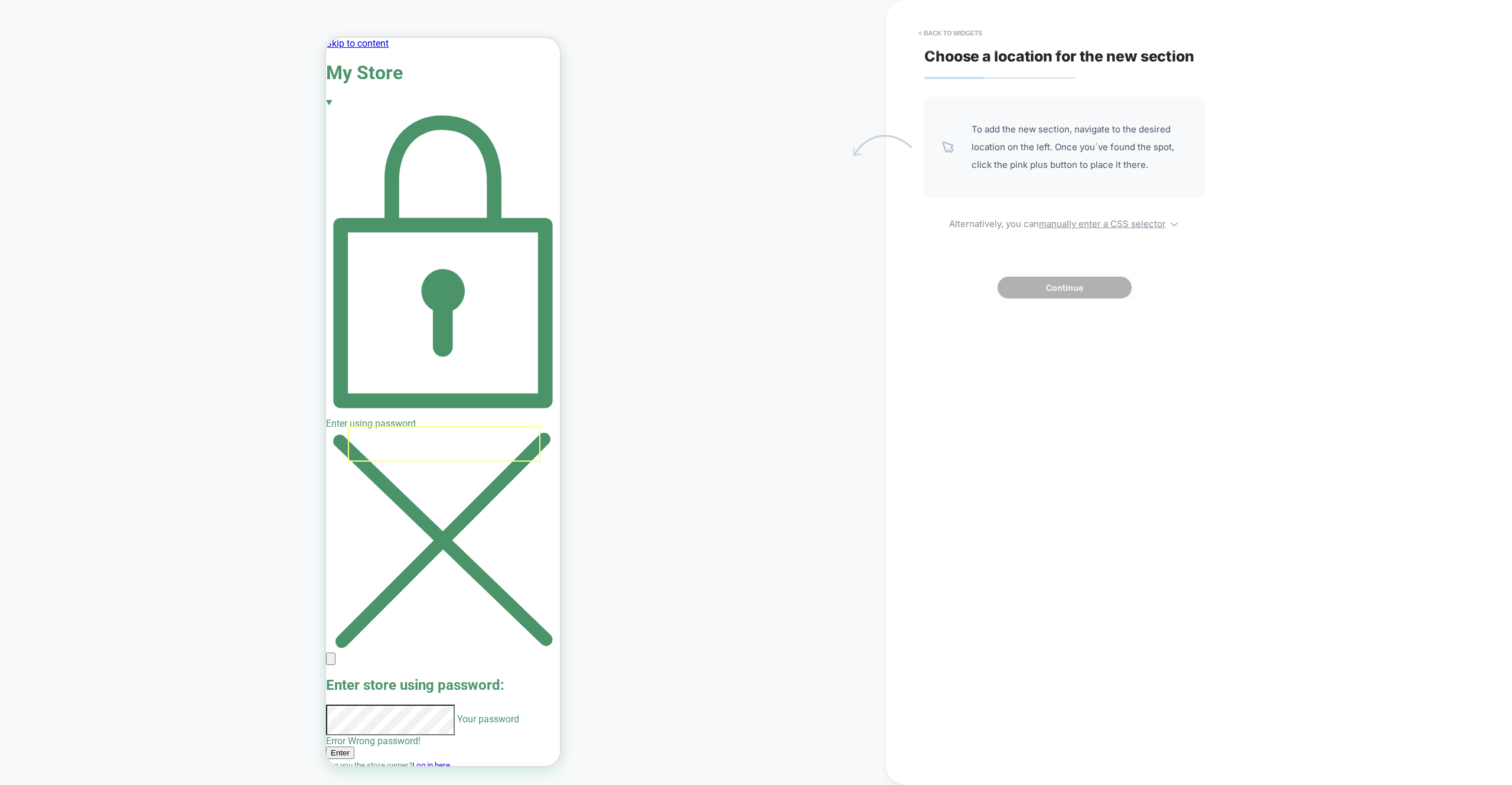
click at [1054, 277] on div "To add the new section, navigate to the desired location on the left. Once you`…" at bounding box center [1064, 197] width 281 height 202
